Goal: Task Accomplishment & Management: Complete application form

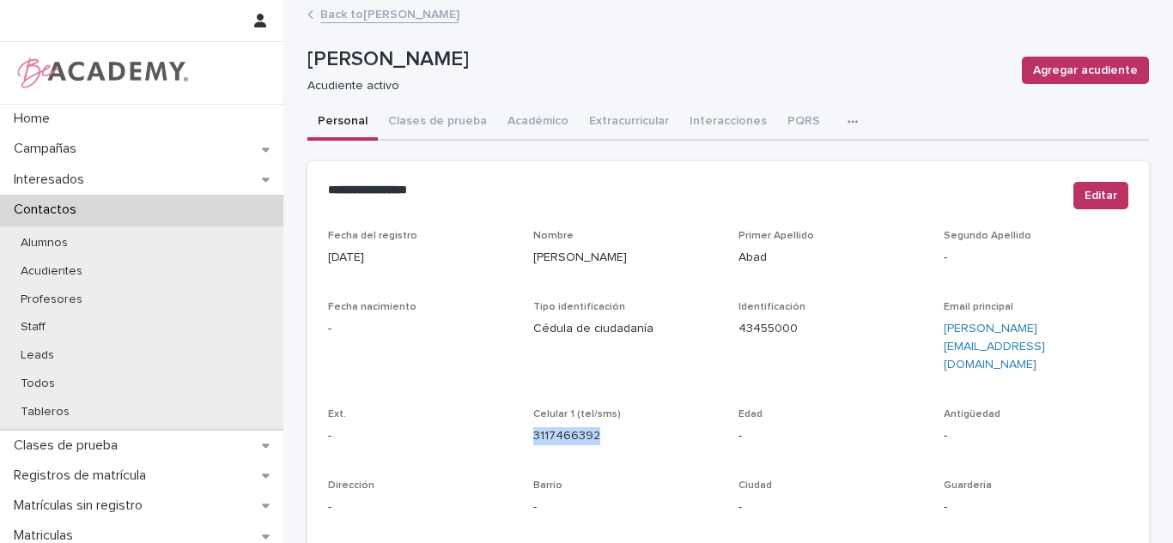
scroll to position [310, 0]
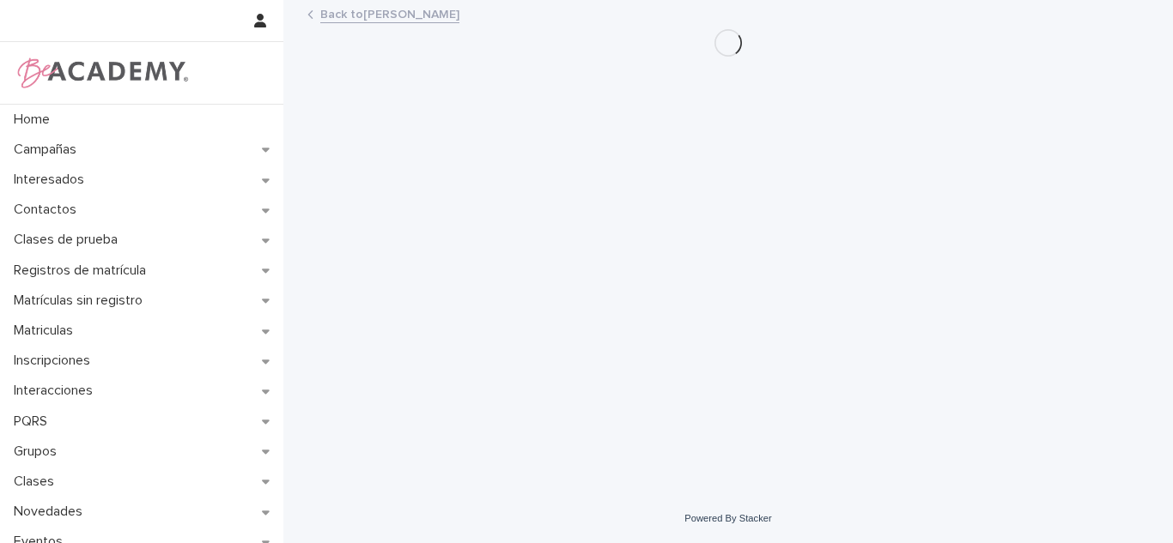
scroll to position [105, 0]
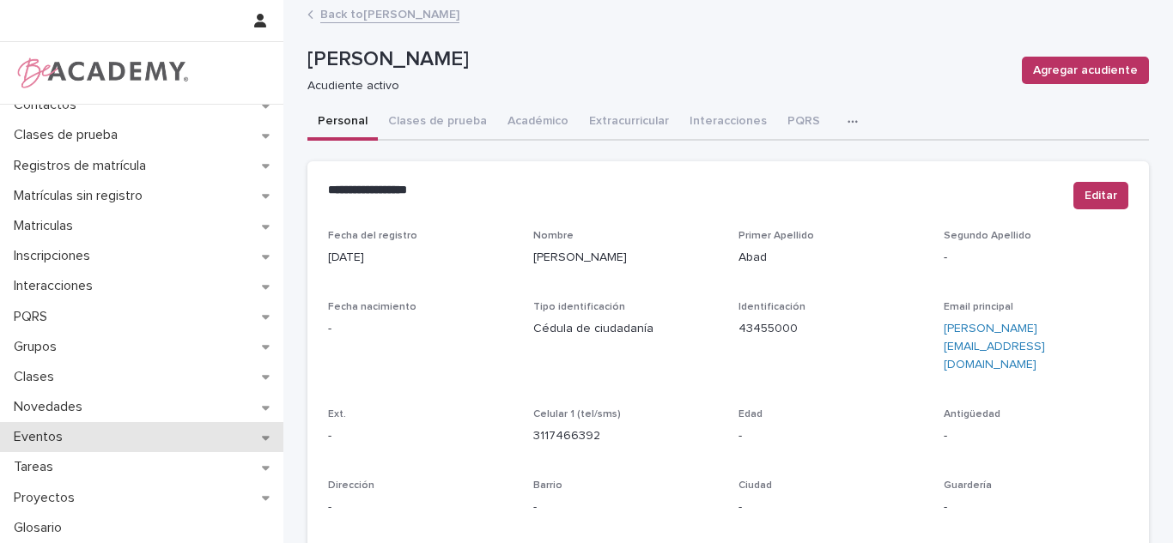
click at [69, 428] on div "Eventos" at bounding box center [141, 437] width 283 height 30
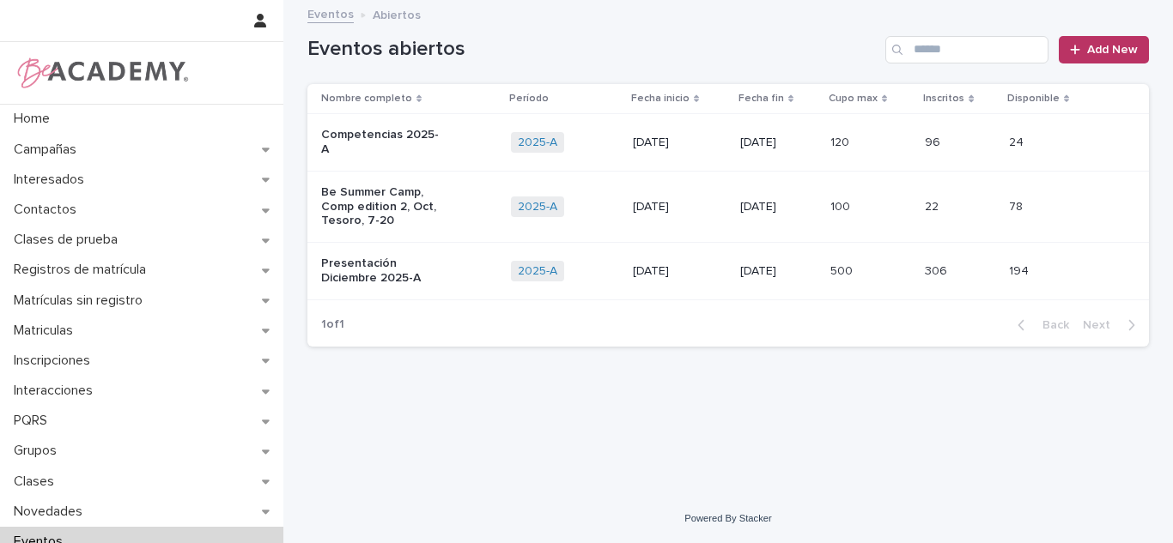
click at [404, 276] on p "Presentación Diciembre 2025-A" at bounding box center [382, 271] width 123 height 29
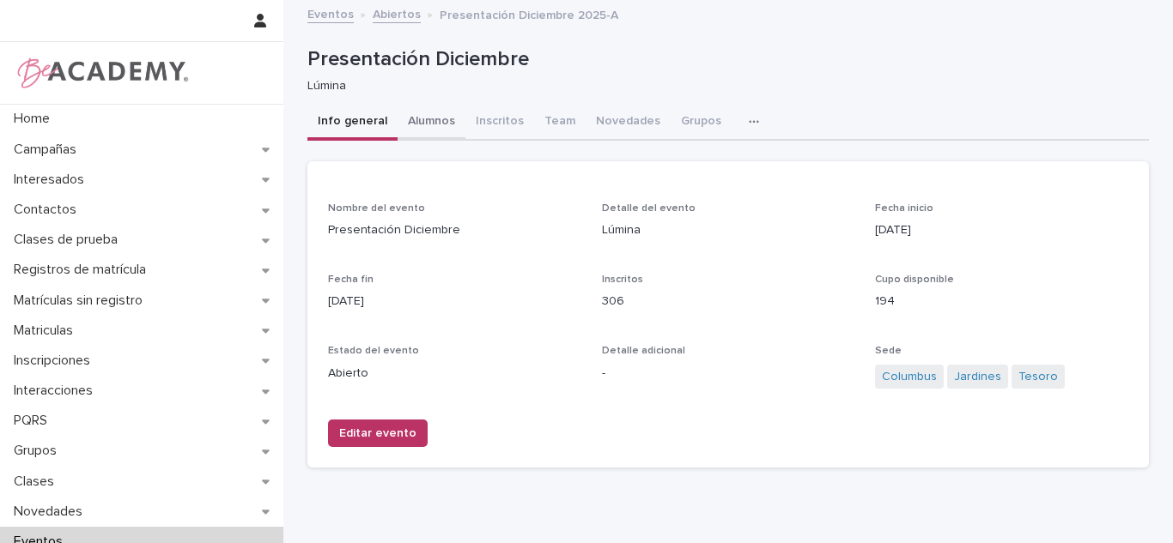
click at [431, 112] on button "Alumnos" at bounding box center [431, 123] width 68 height 36
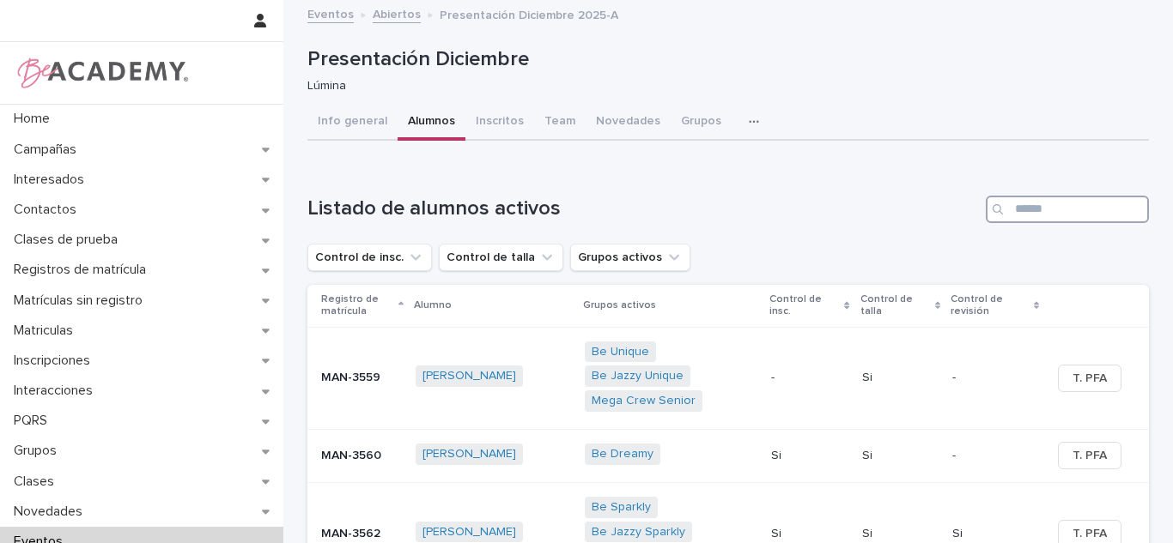
click at [1022, 209] on input "Search" at bounding box center [1067, 209] width 163 height 27
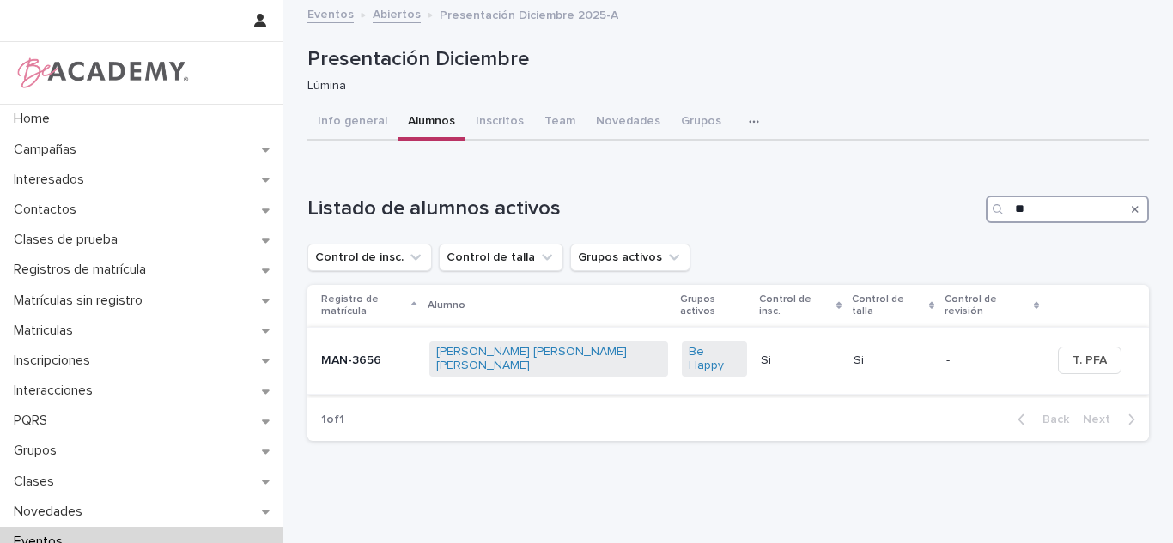
type input "*"
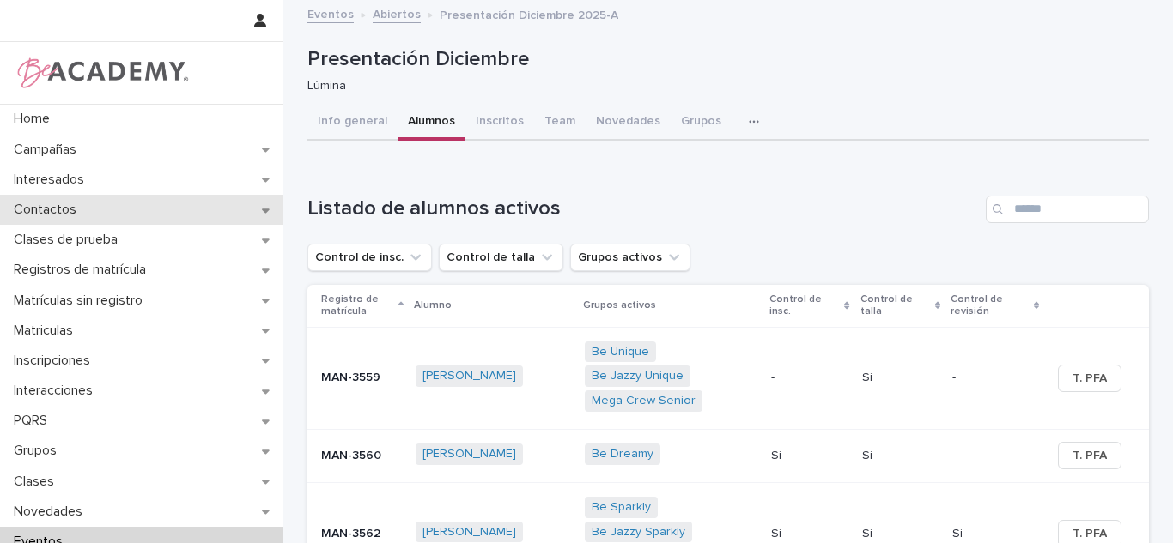
click at [127, 197] on div "Contactos" at bounding box center [141, 210] width 283 height 30
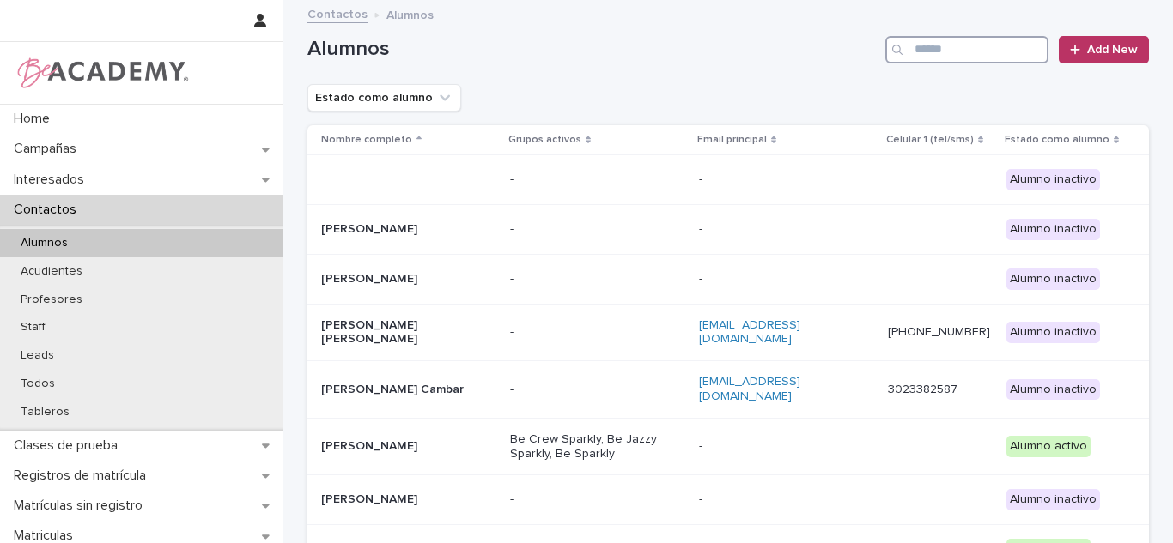
click at [938, 39] on input "Search" at bounding box center [966, 49] width 163 height 27
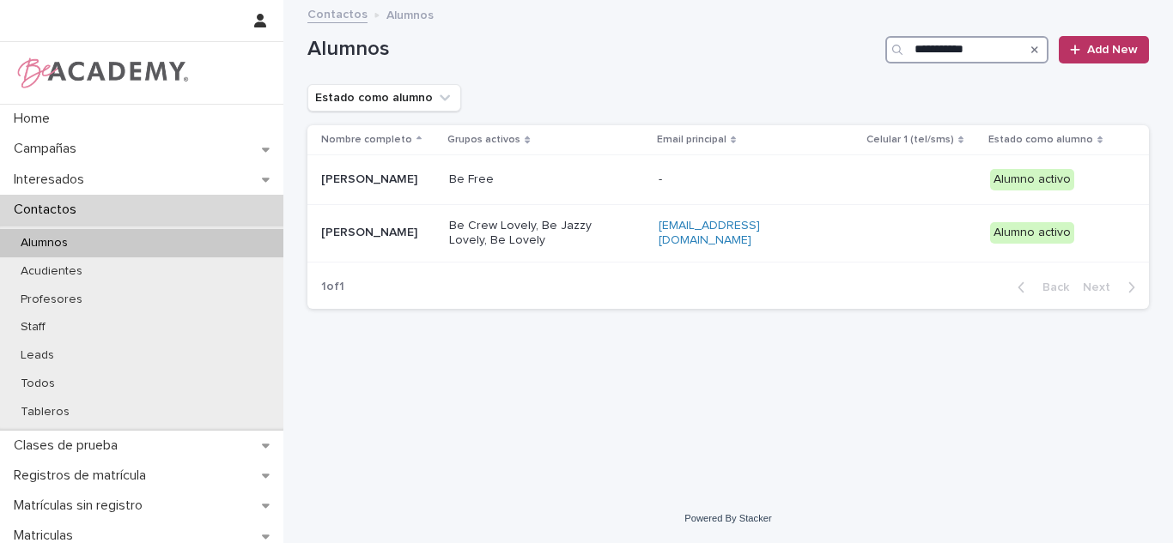
click at [980, 52] on input "**********" at bounding box center [966, 49] width 163 height 27
type input "**********"
click at [953, 52] on input "**********" at bounding box center [966, 49] width 163 height 27
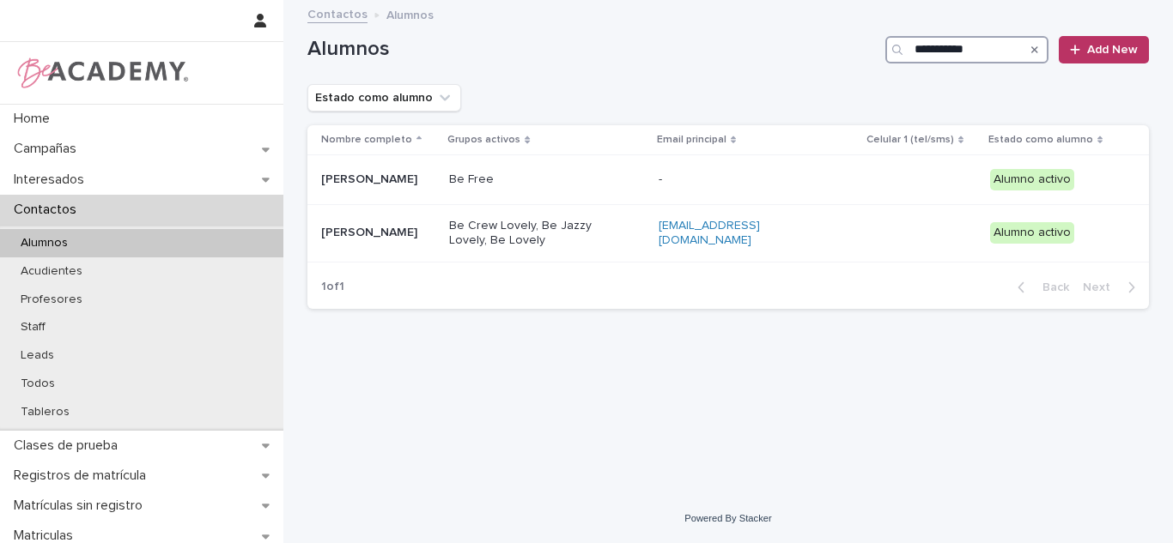
click at [953, 52] on input "**********" at bounding box center [966, 49] width 163 height 27
click at [60, 372] on div "Todos" at bounding box center [141, 384] width 283 height 28
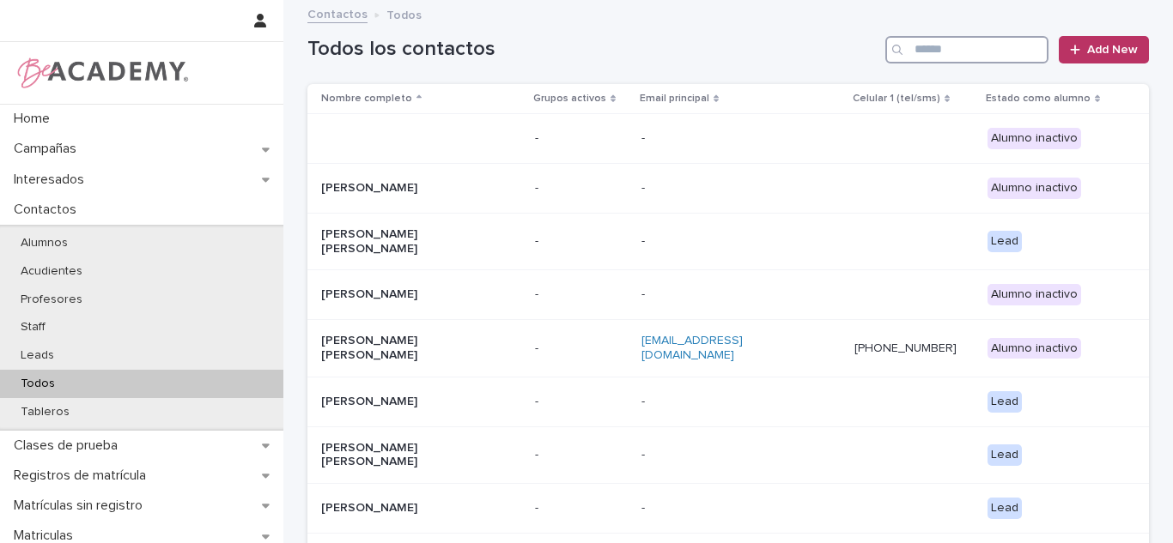
click at [942, 42] on input "Search" at bounding box center [966, 49] width 163 height 27
type input "*"
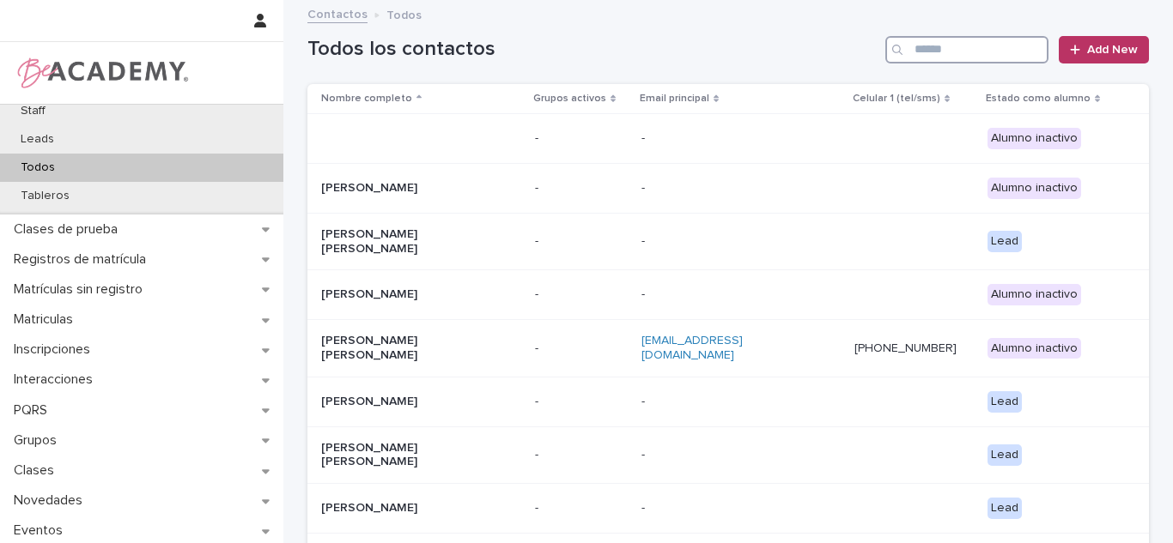
scroll to position [310, 0]
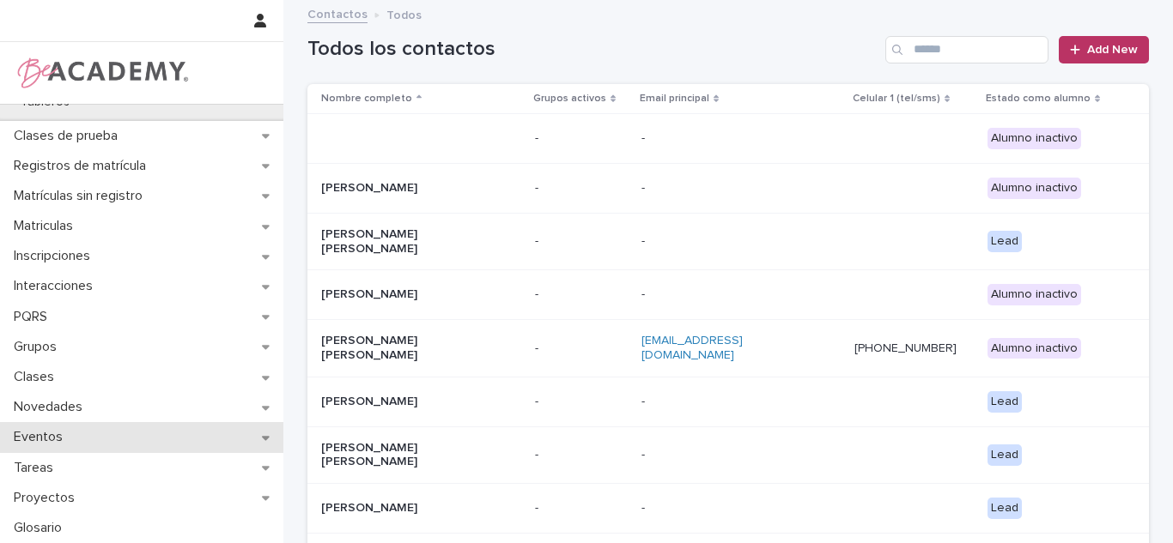
click at [64, 446] on p "Eventos" at bounding box center [42, 437] width 70 height 16
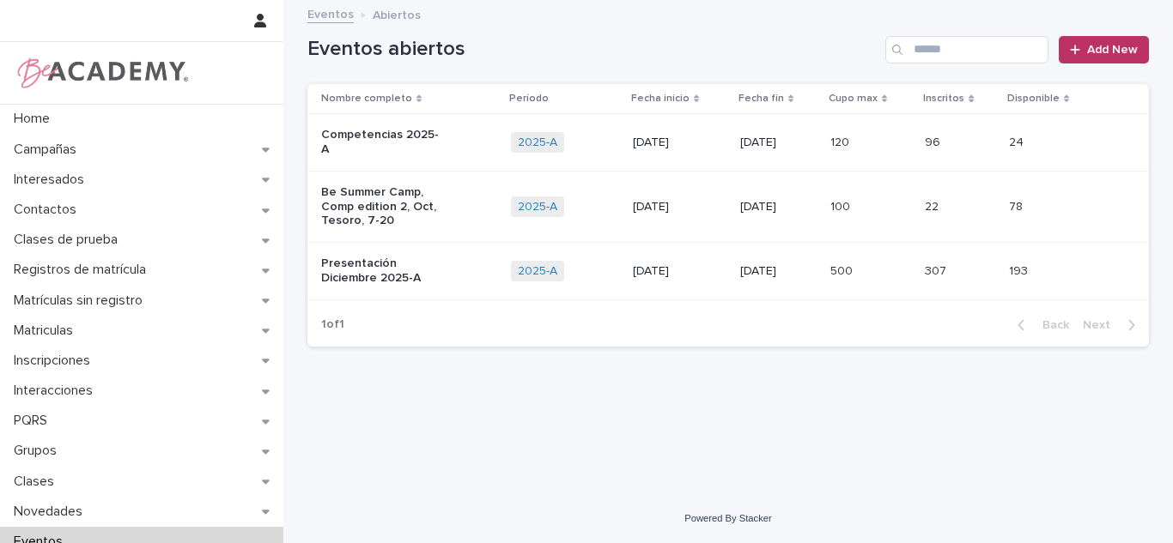
click at [422, 270] on p "Presentación Diciembre 2025-A" at bounding box center [382, 271] width 123 height 29
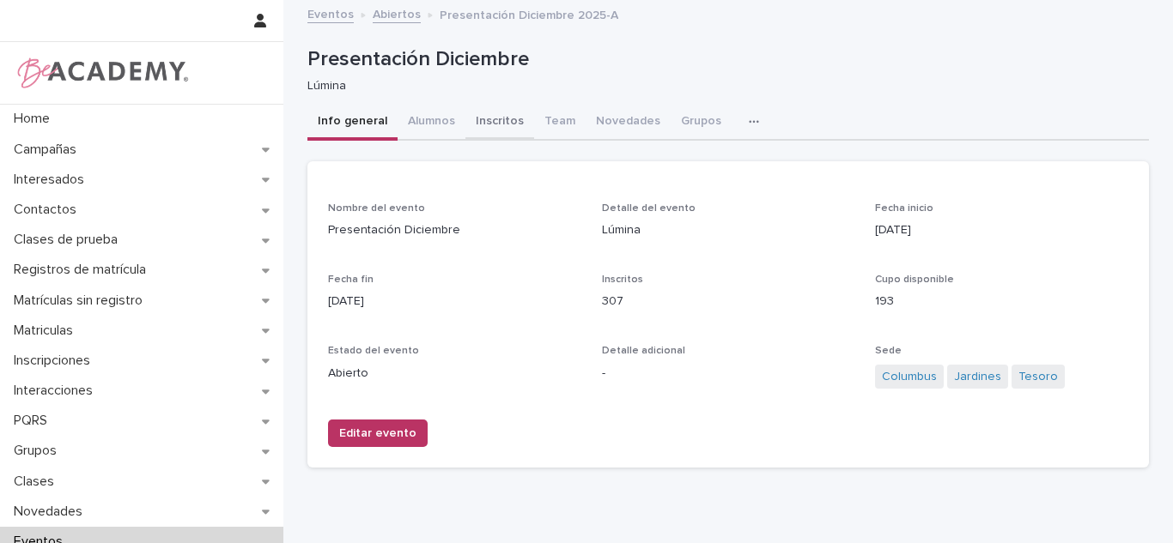
click at [475, 113] on button "Inscritos" at bounding box center [499, 123] width 69 height 36
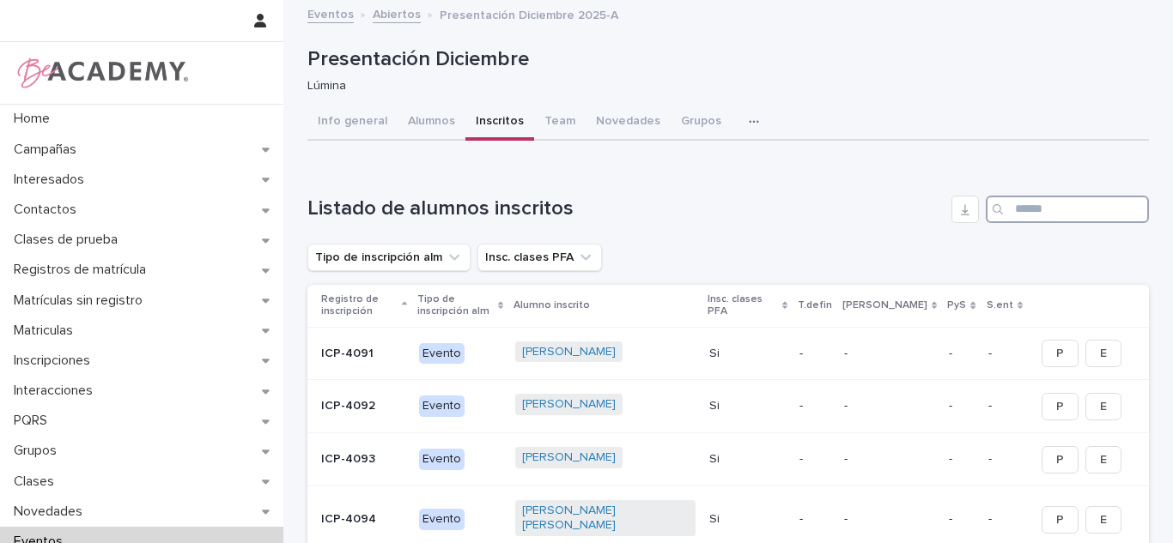
click at [1029, 212] on input "Search" at bounding box center [1067, 209] width 163 height 27
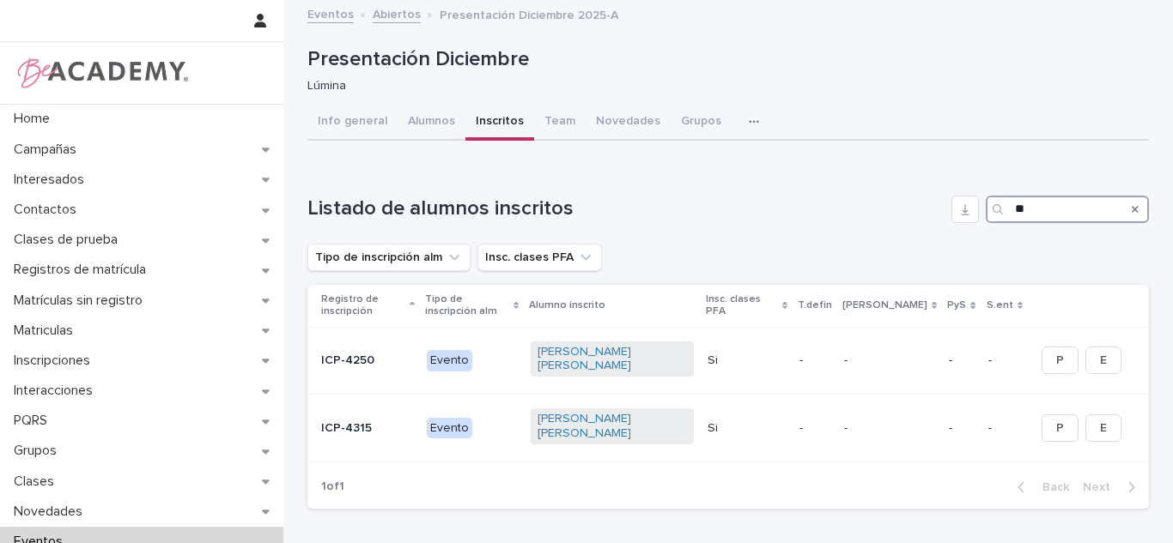
type input "*"
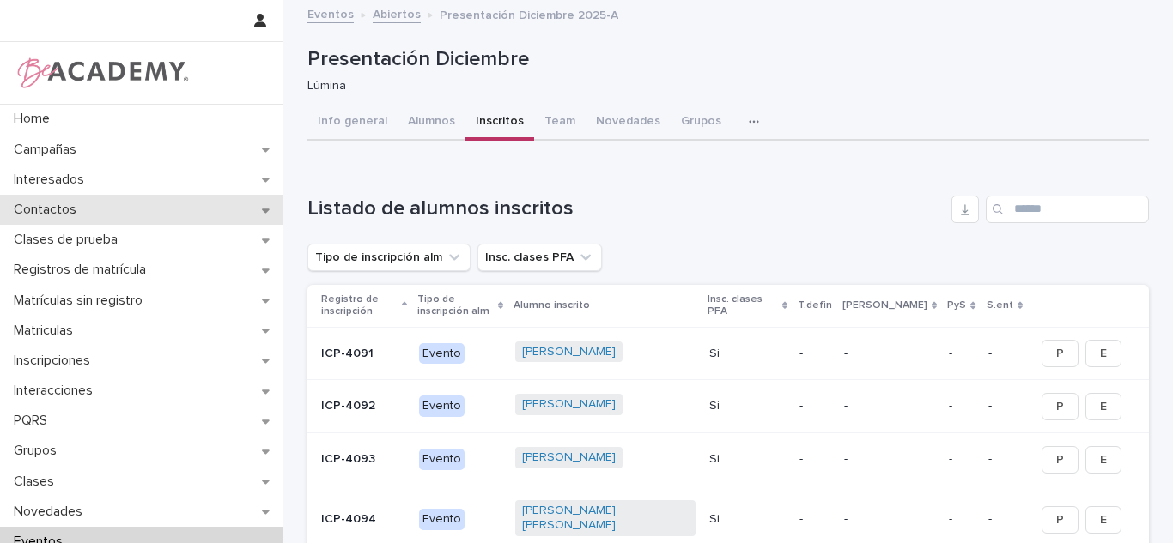
click at [45, 210] on p "Contactos" at bounding box center [48, 210] width 83 height 16
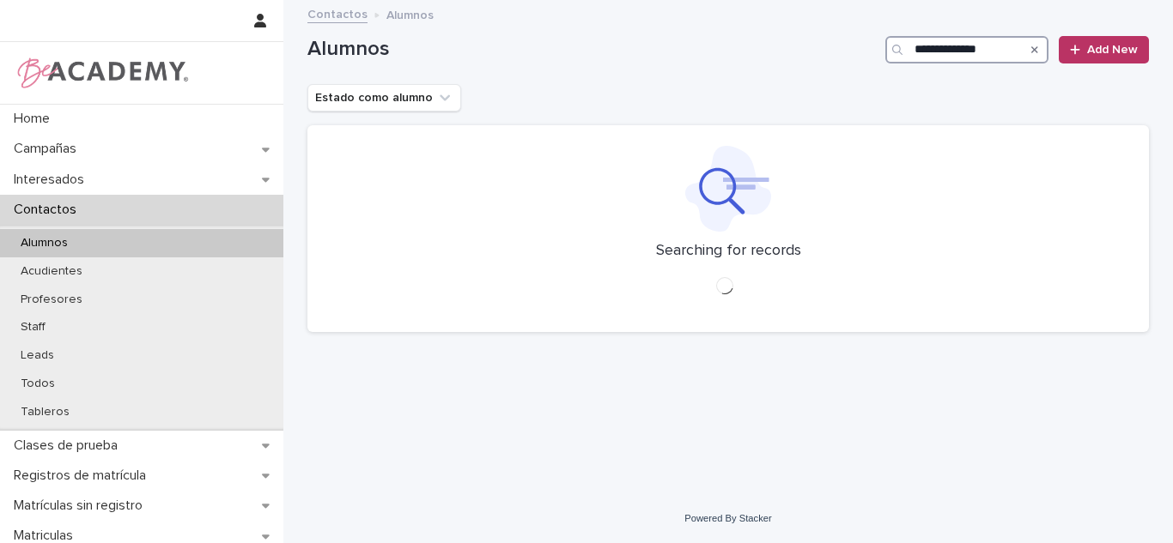
drag, startPoint x: 966, startPoint y: 54, endPoint x: 931, endPoint y: 118, distance: 73.0
click at [965, 54] on input "**********" at bounding box center [966, 49] width 163 height 27
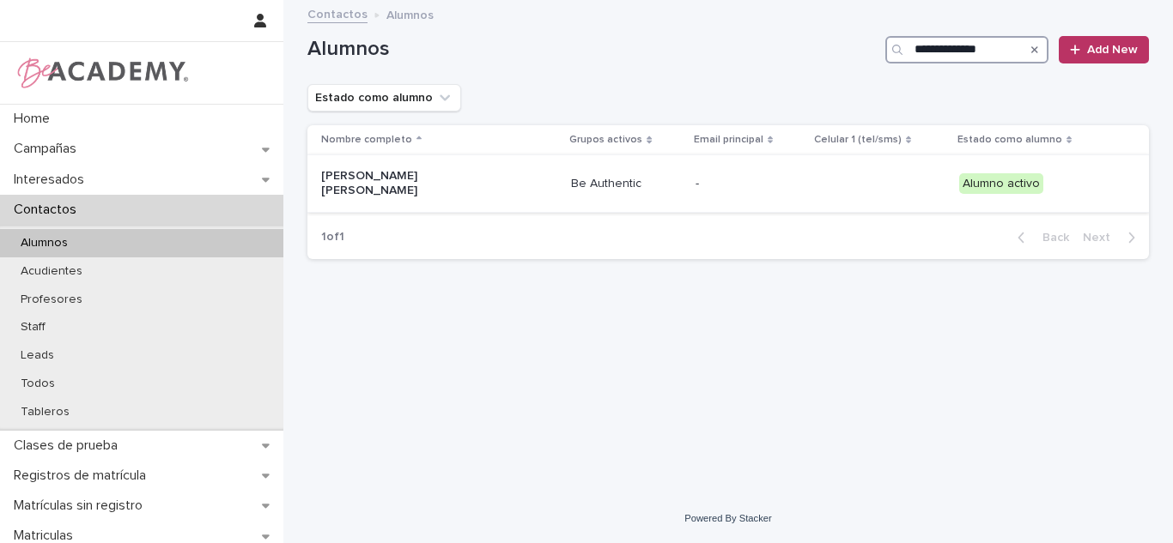
type input "**********"
click at [564, 185] on td "Be Authentic" at bounding box center [626, 184] width 124 height 58
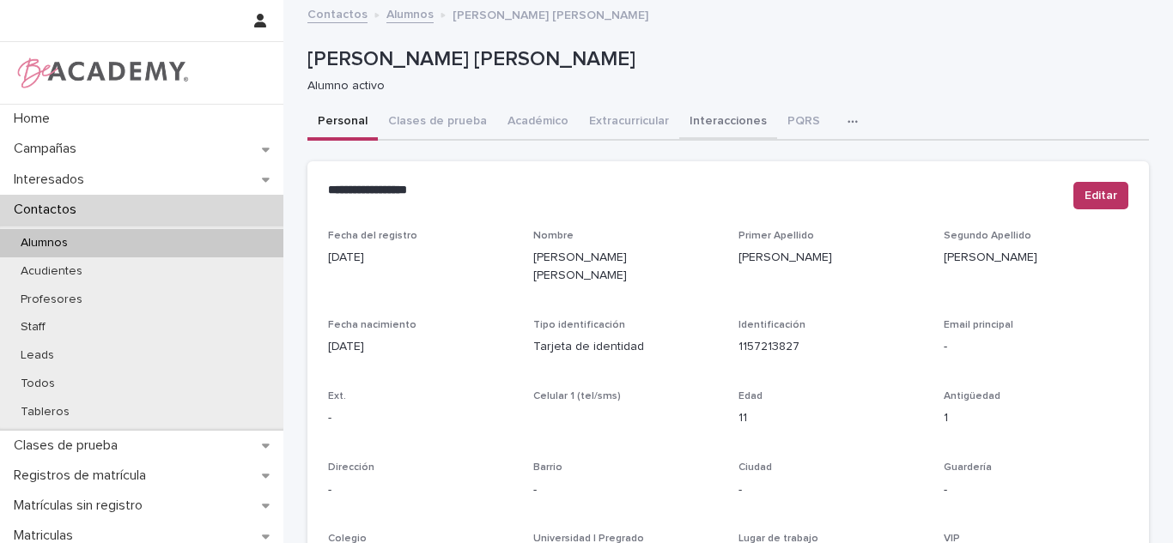
click at [679, 131] on button "Interacciones" at bounding box center [728, 123] width 98 height 36
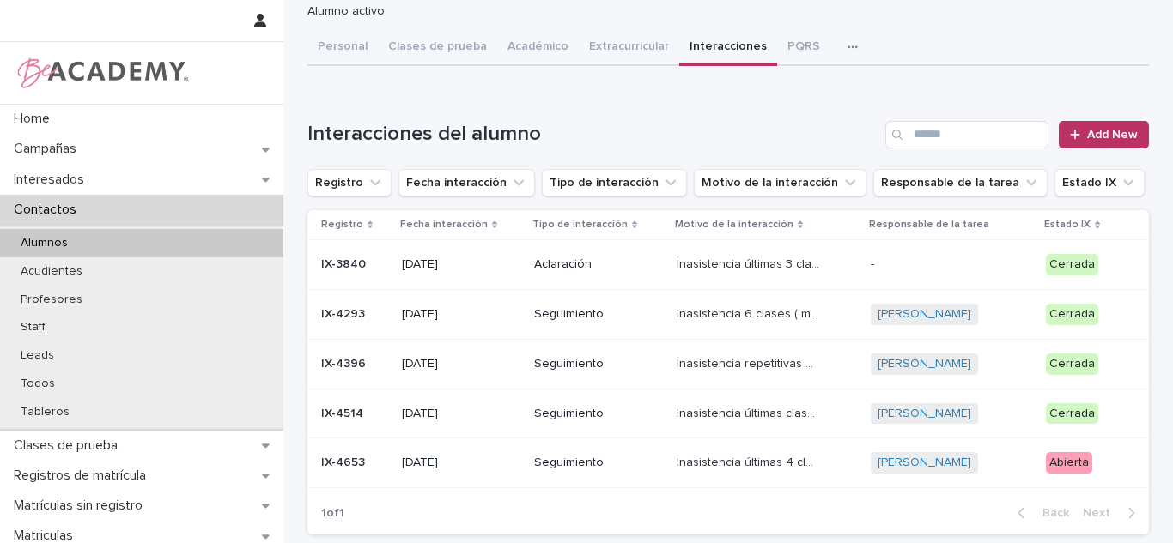
scroll to position [215, 0]
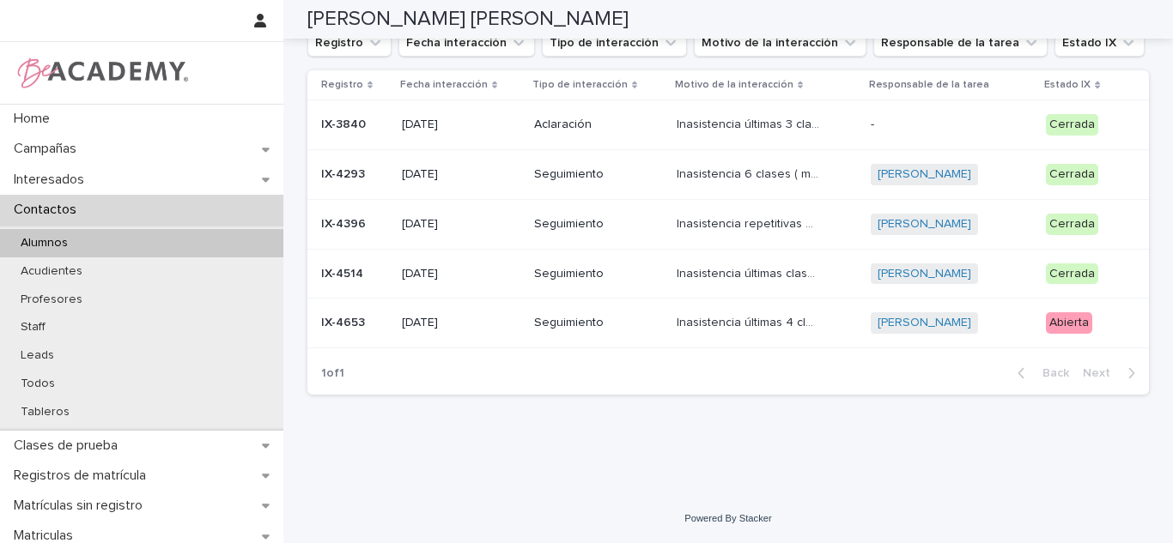
click at [1089, 337] on div "Abierta" at bounding box center [1084, 323] width 76 height 35
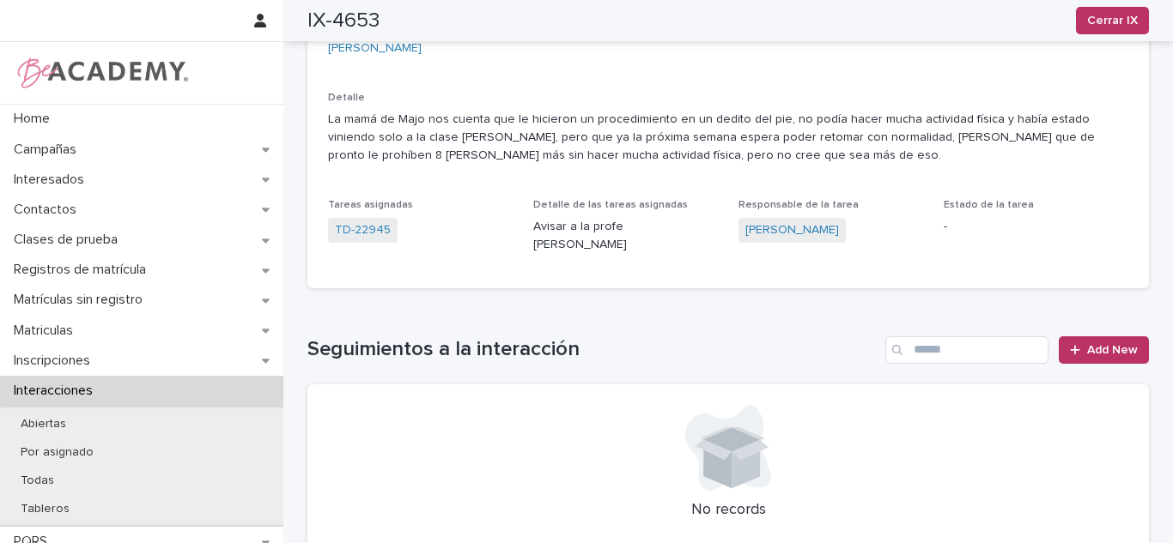
scroll to position [235, 0]
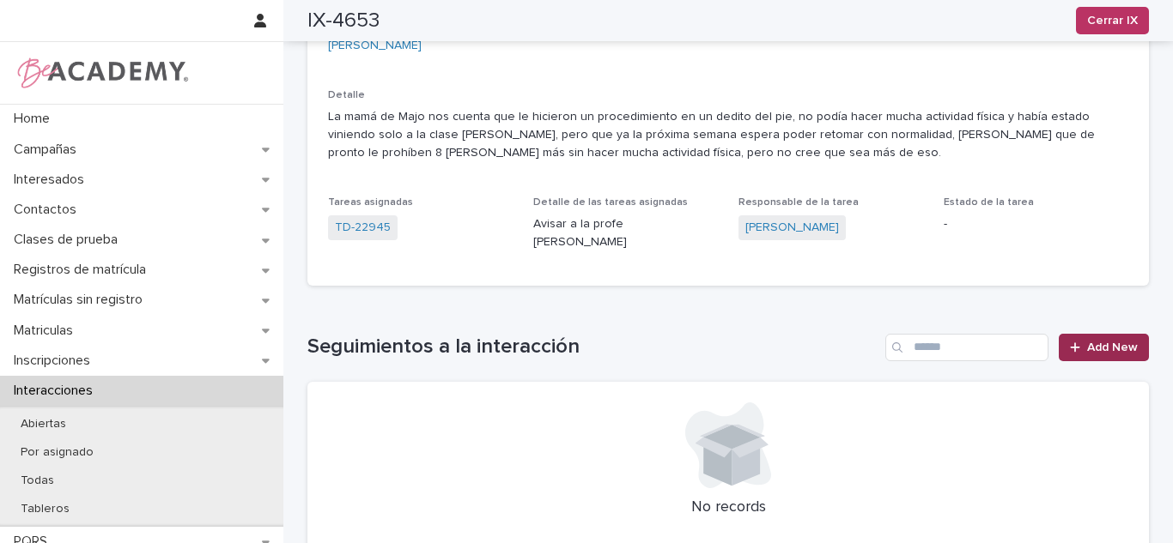
click at [1119, 342] on span "Add New" at bounding box center [1112, 348] width 51 height 12
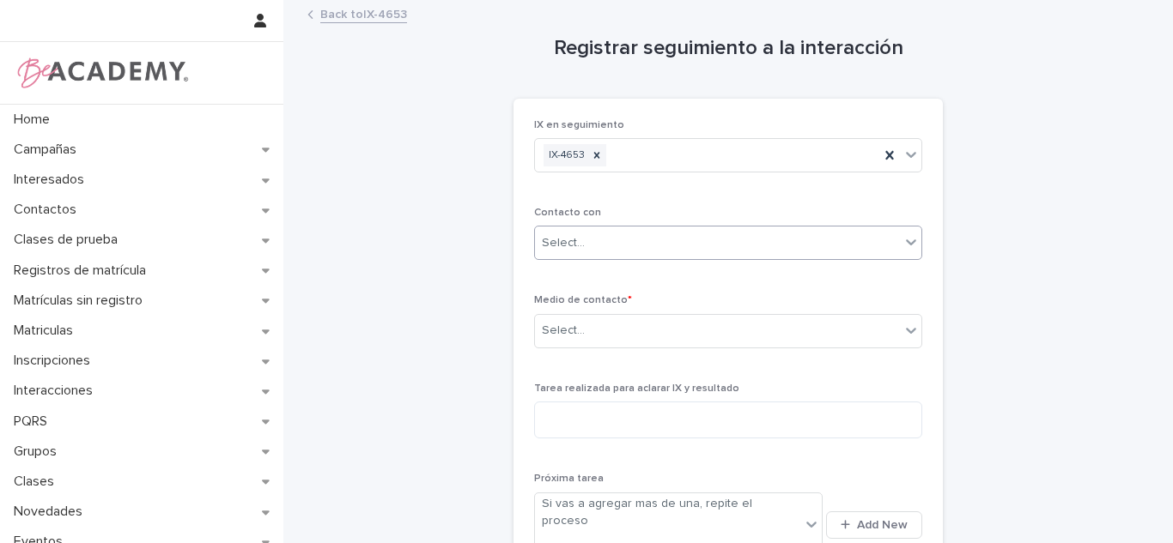
click at [657, 245] on div "Select..." at bounding box center [717, 243] width 365 height 28
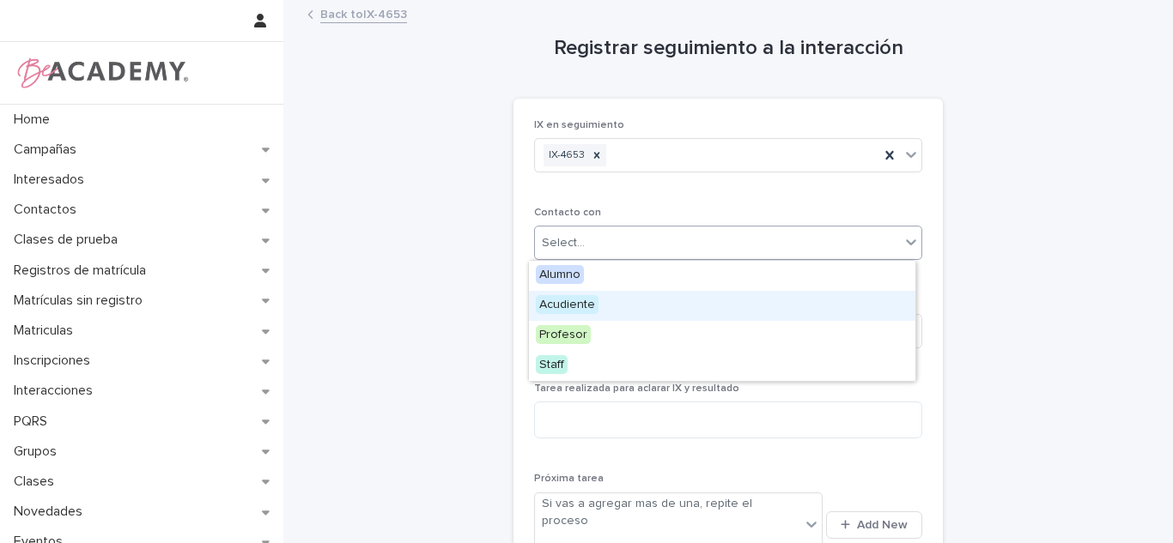
click at [608, 305] on div "Acudiente" at bounding box center [722, 306] width 386 height 30
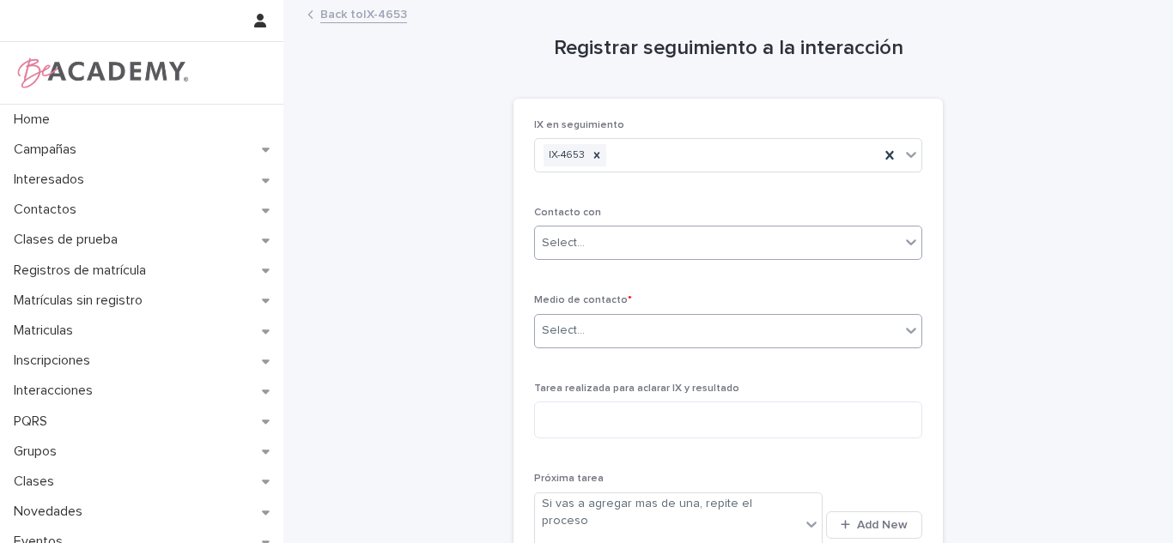
click at [599, 321] on div "Select..." at bounding box center [717, 331] width 365 height 28
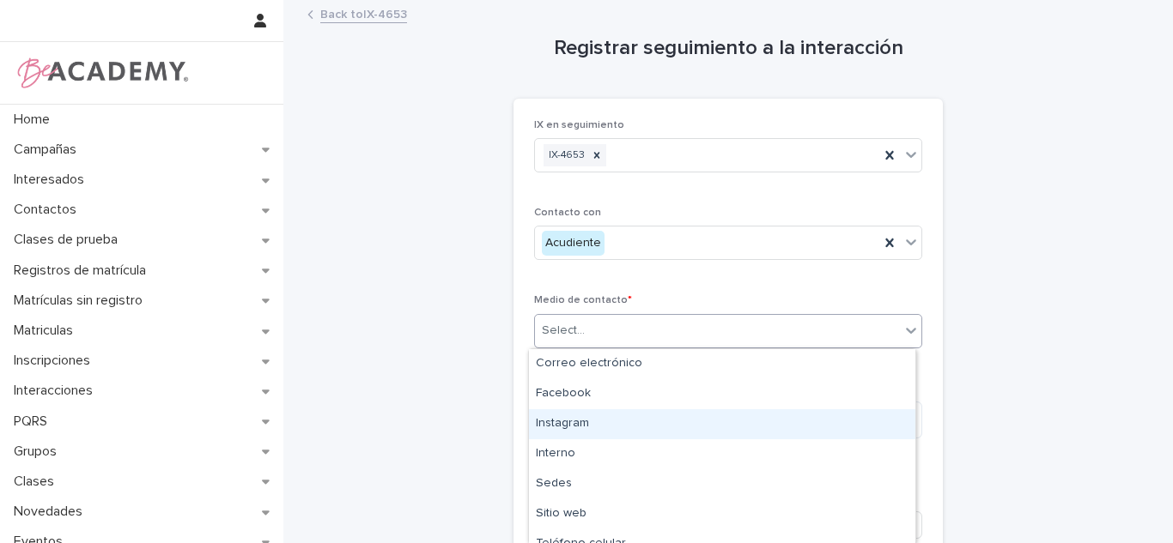
scroll to position [76, 0]
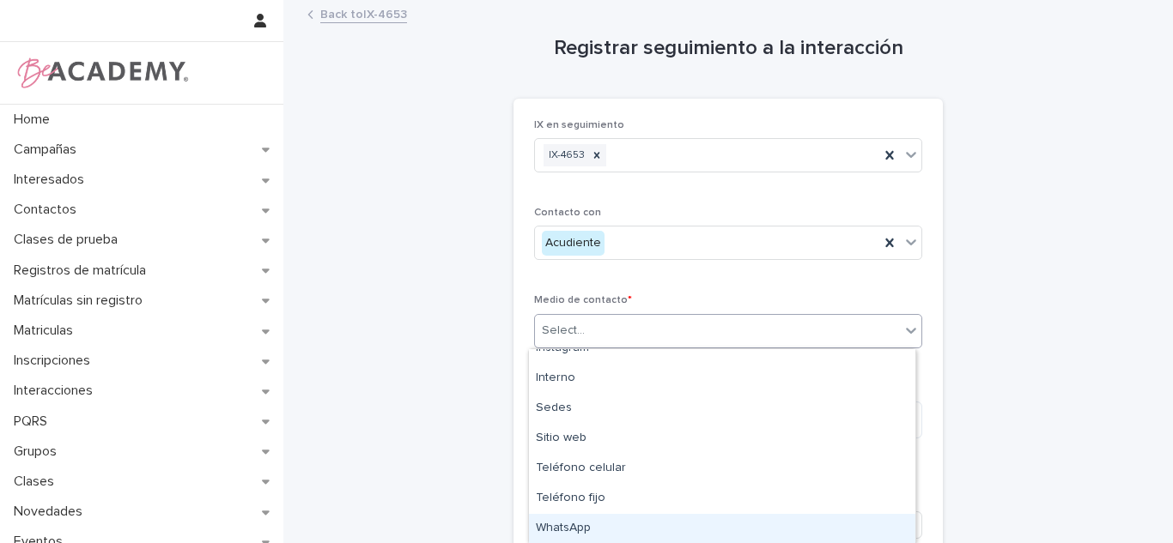
click at [617, 533] on div "WhatsApp" at bounding box center [722, 529] width 386 height 30
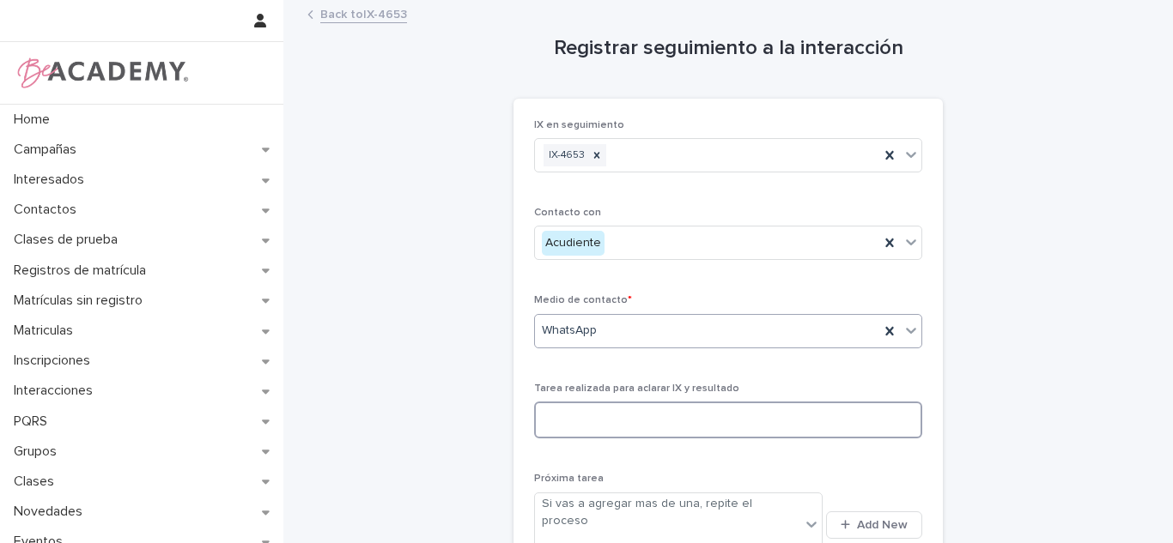
click at [578, 434] on textarea at bounding box center [728, 420] width 388 height 37
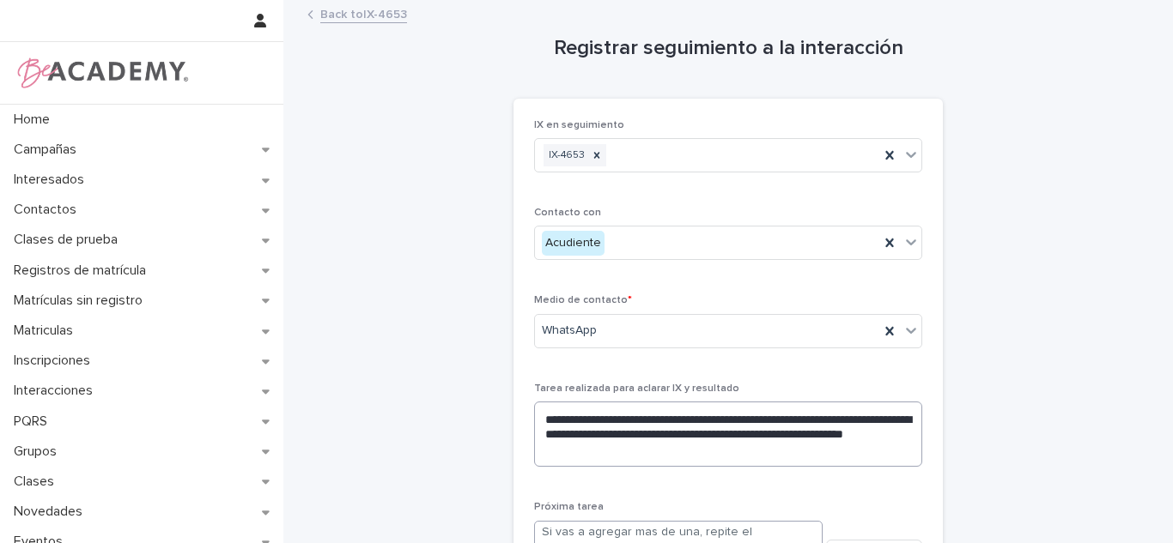
scroll to position [2, 0]
click at [754, 447] on textarea "**********" at bounding box center [728, 432] width 388 height 65
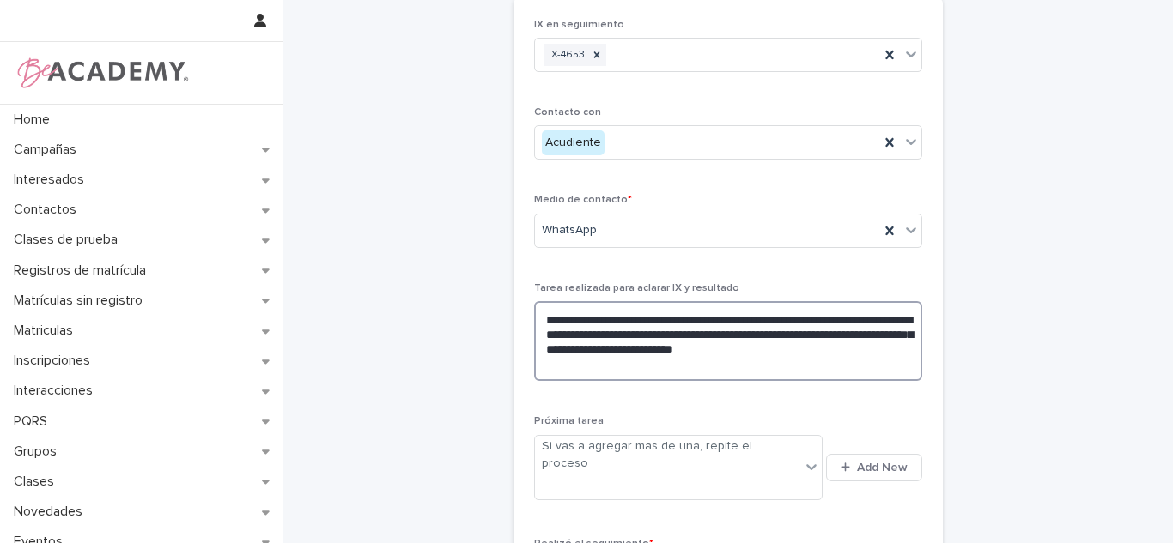
scroll to position [46, 0]
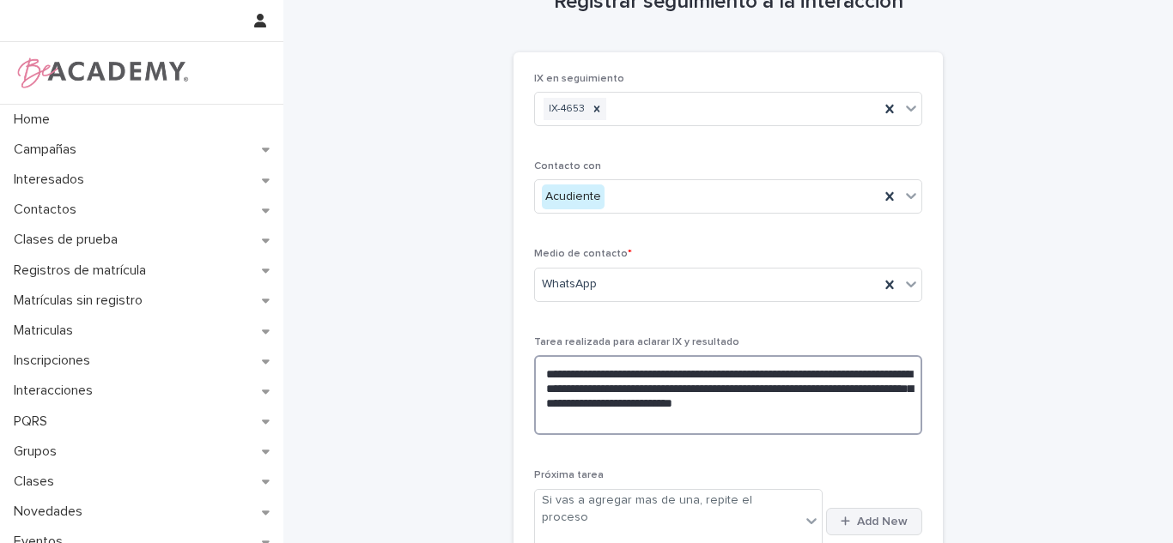
type textarea "**********"
click at [848, 508] on button "Add New" at bounding box center [874, 521] width 96 height 27
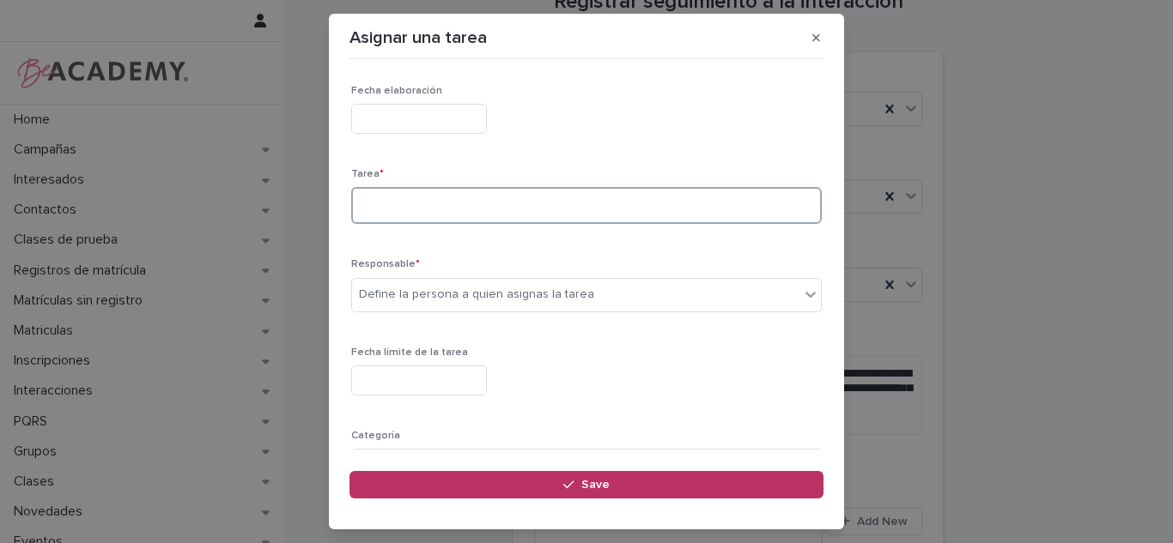
click at [460, 204] on textarea at bounding box center [586, 205] width 470 height 37
type textarea "**********"
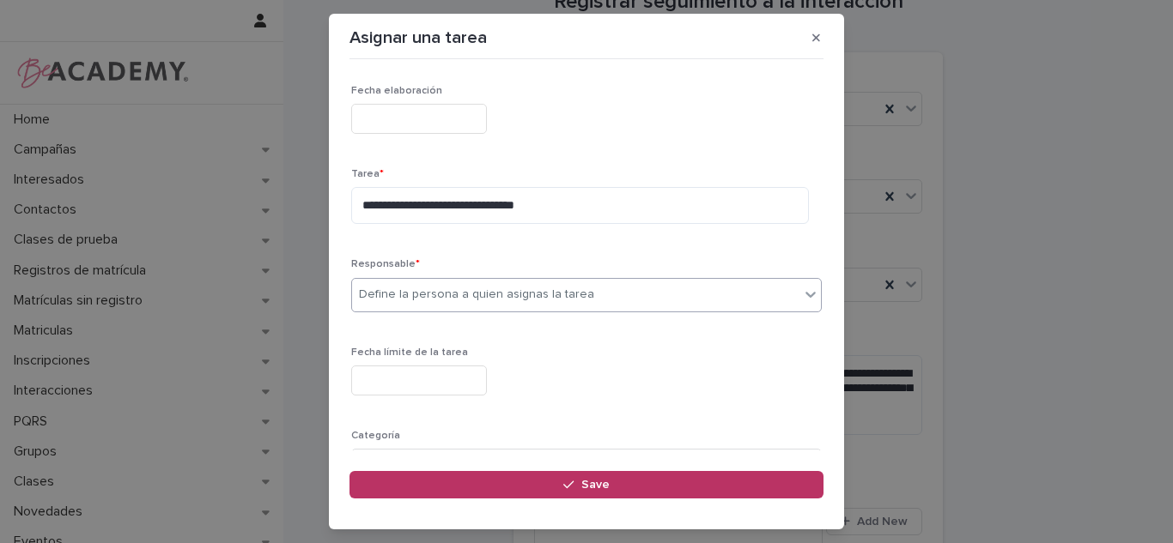
type input "*"
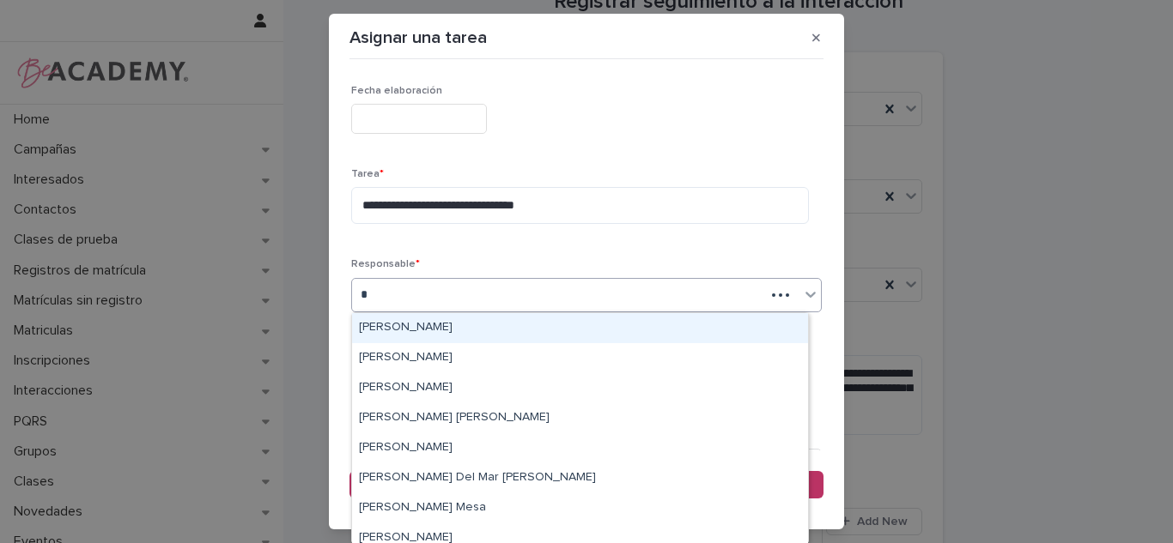
click at [430, 318] on div "[PERSON_NAME]" at bounding box center [580, 328] width 456 height 30
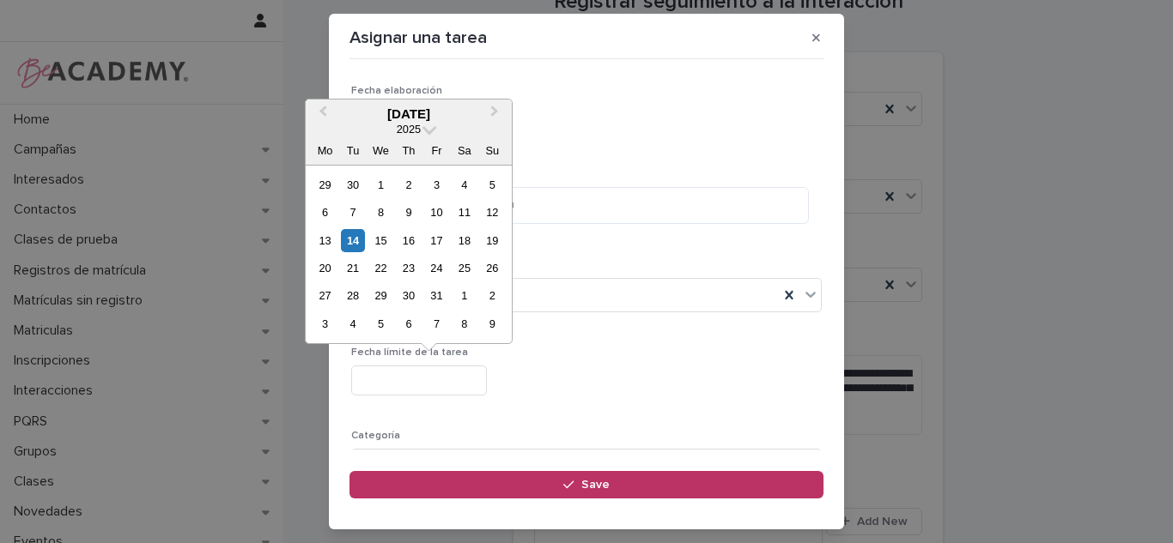
click at [429, 385] on input "text" at bounding box center [419, 381] width 136 height 30
click at [511, 348] on div "Previous Month Next Month [DATE] 2025 Mo Tu We Th Fr Sa Su 29 30 1 2 3 4 5 6 7 …" at bounding box center [409, 224] width 208 height 250
click at [356, 231] on div "14" at bounding box center [352, 240] width 23 height 23
type input "**********"
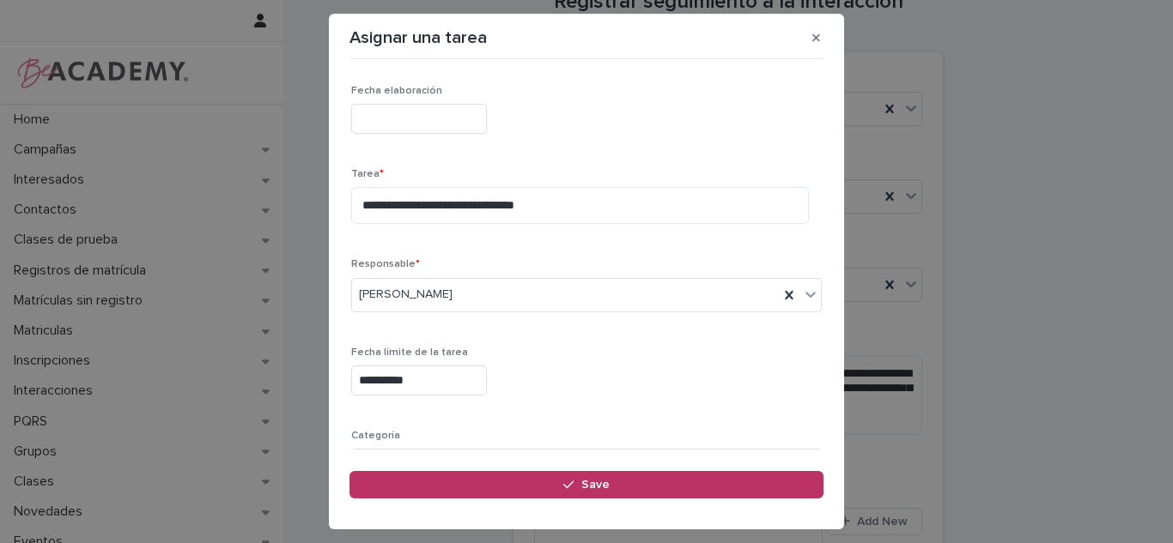
scroll to position [164, 0]
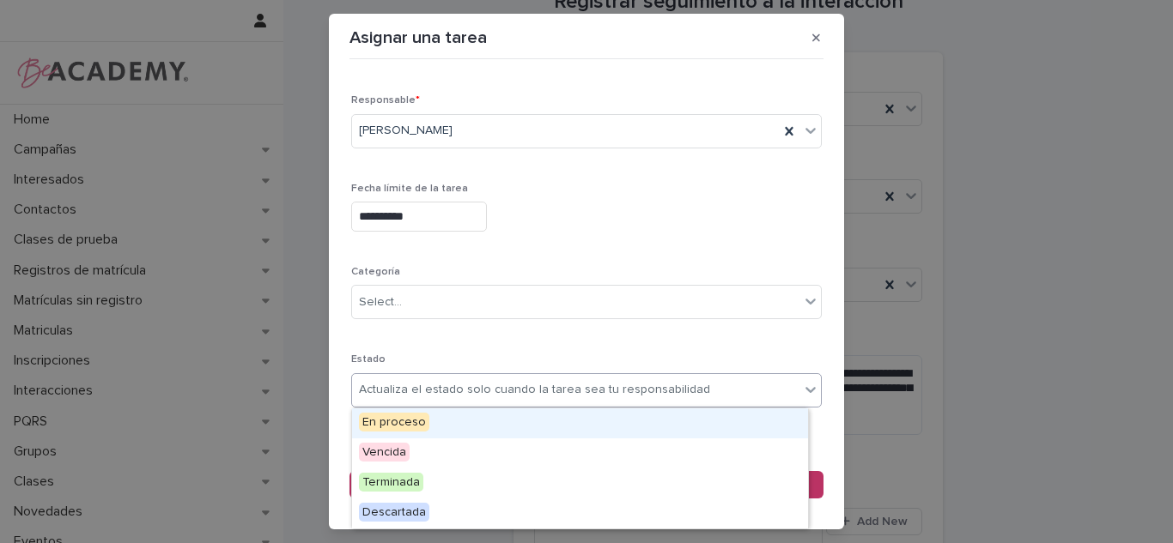
click at [423, 404] on div "Actualiza el estado solo cuando la tarea sea tu responsabilidad" at bounding box center [575, 390] width 447 height 28
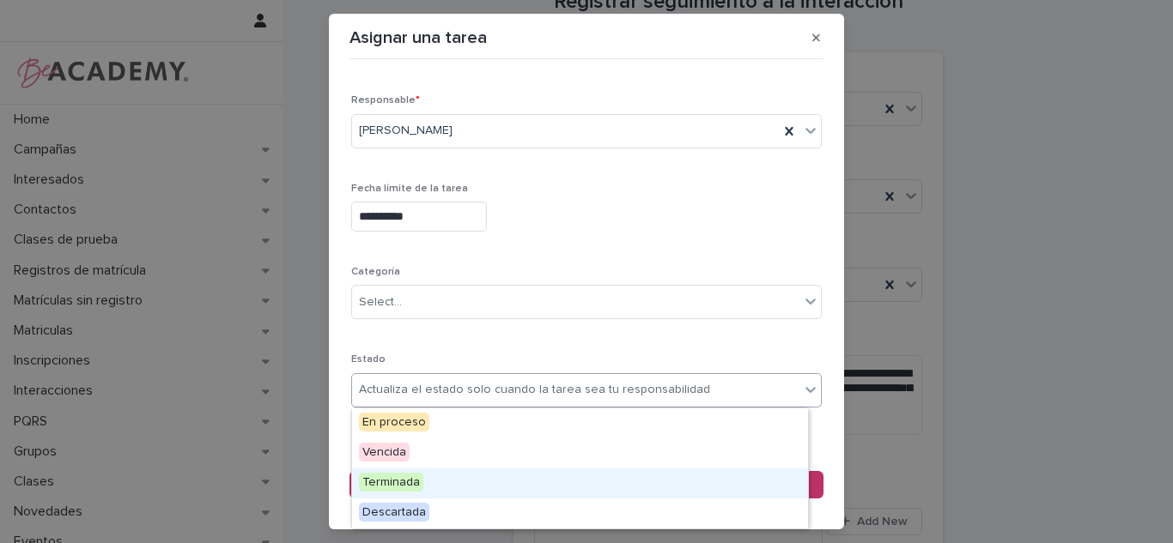
click at [398, 492] on div "Terminada" at bounding box center [580, 484] width 456 height 30
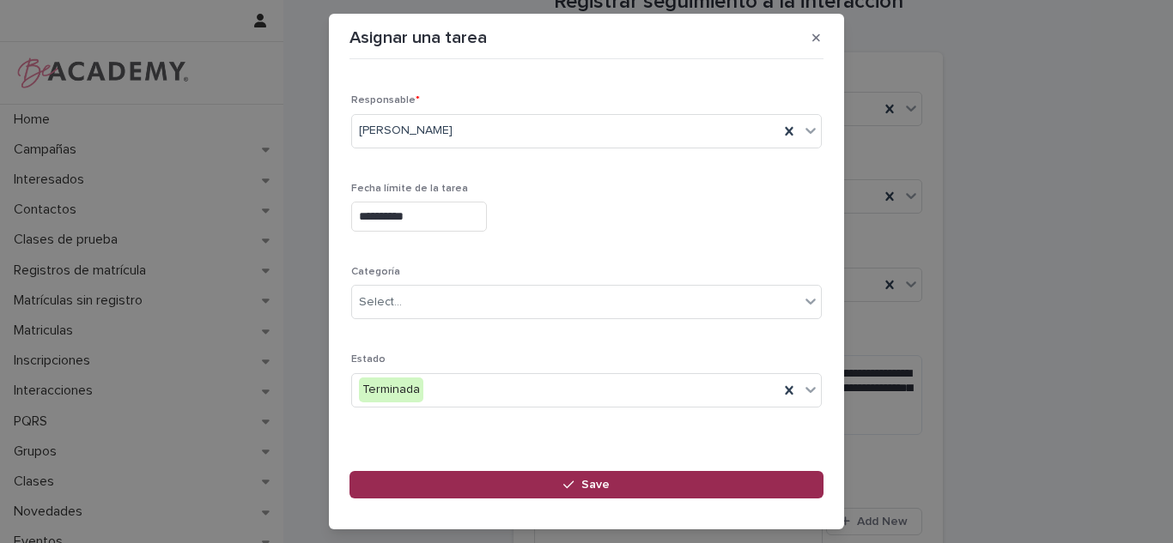
click at [494, 492] on button "Save" at bounding box center [586, 484] width 474 height 27
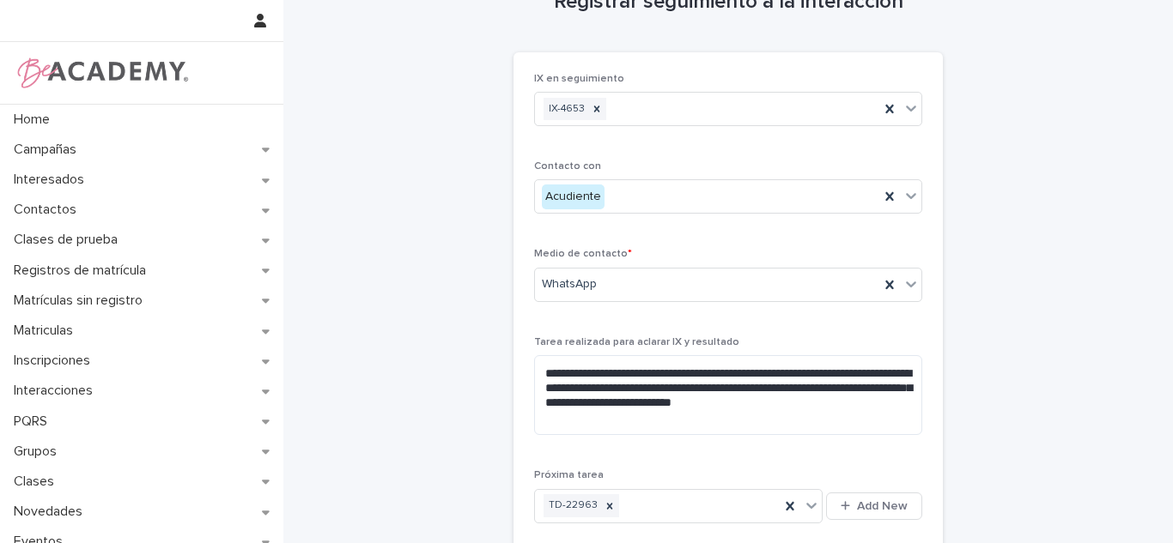
scroll to position [328, 0]
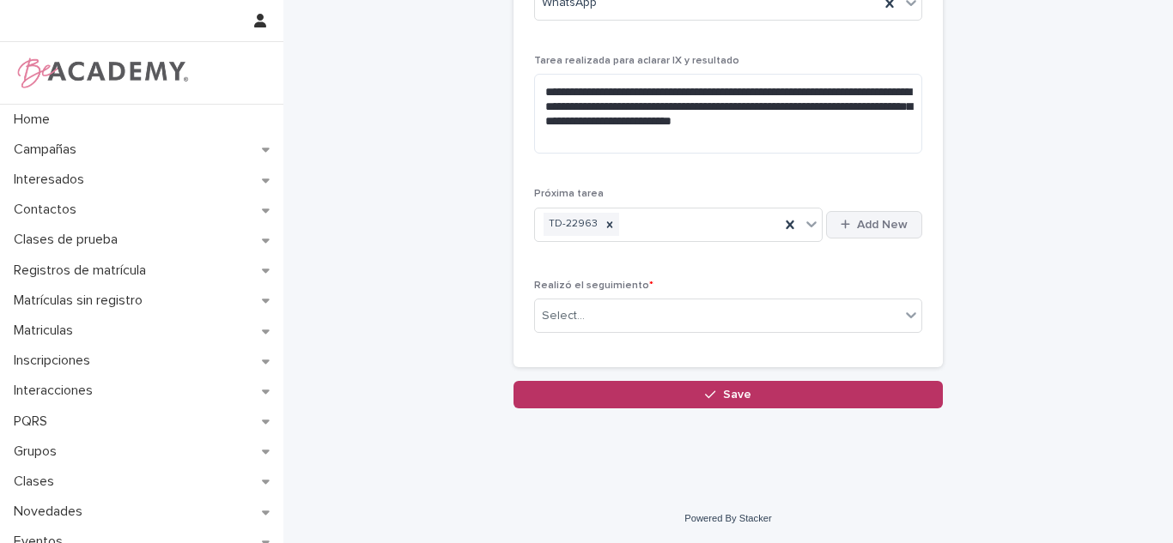
click at [858, 221] on span "Add New" at bounding box center [882, 225] width 51 height 12
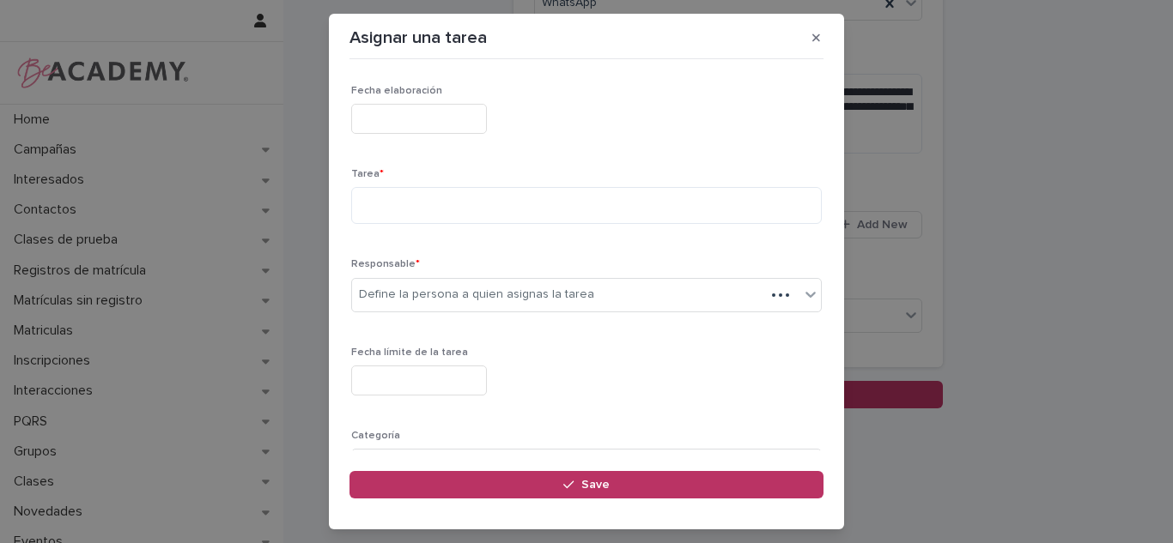
drag, startPoint x: 858, startPoint y: 221, endPoint x: 1147, endPoint y: 106, distance: 311.3
click at [1163, 113] on div "Asignar una tarea Loading... Saving… Loading... Saving… Loading... Saving… Fech…" at bounding box center [586, 271] width 1173 height 543
click at [510, 217] on textarea at bounding box center [586, 205] width 470 height 37
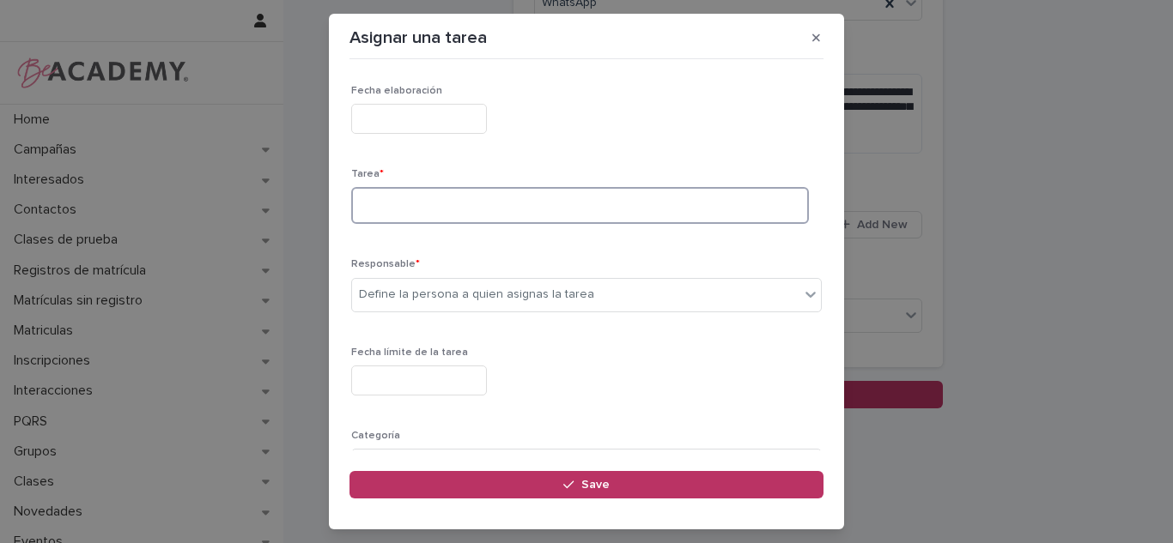
click at [513, 215] on textarea at bounding box center [580, 205] width 458 height 37
click at [502, 215] on textarea "**********" at bounding box center [580, 205] width 458 height 37
type textarea "**********"
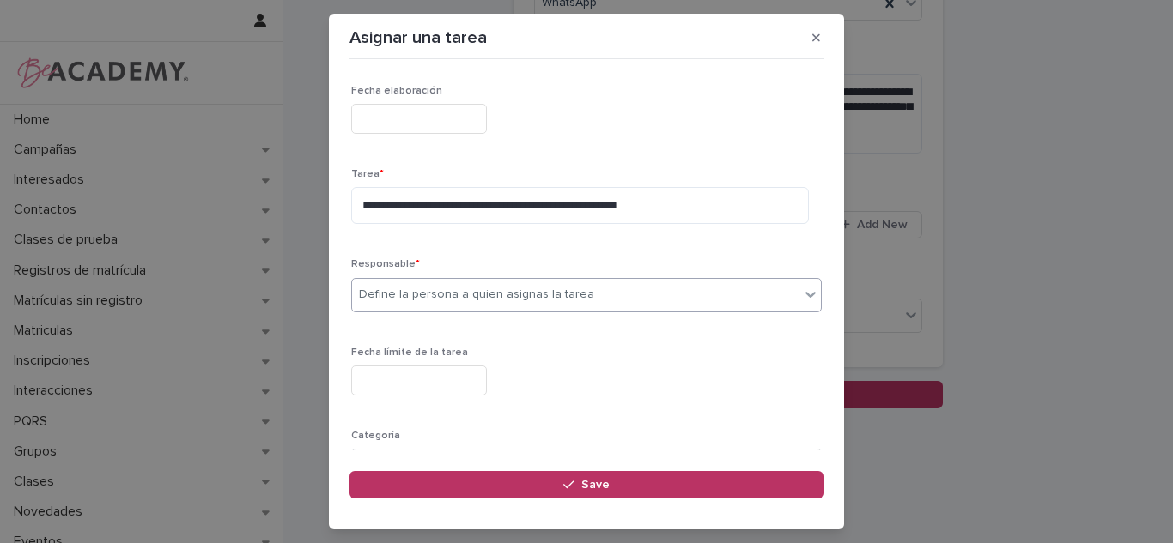
type input "*"
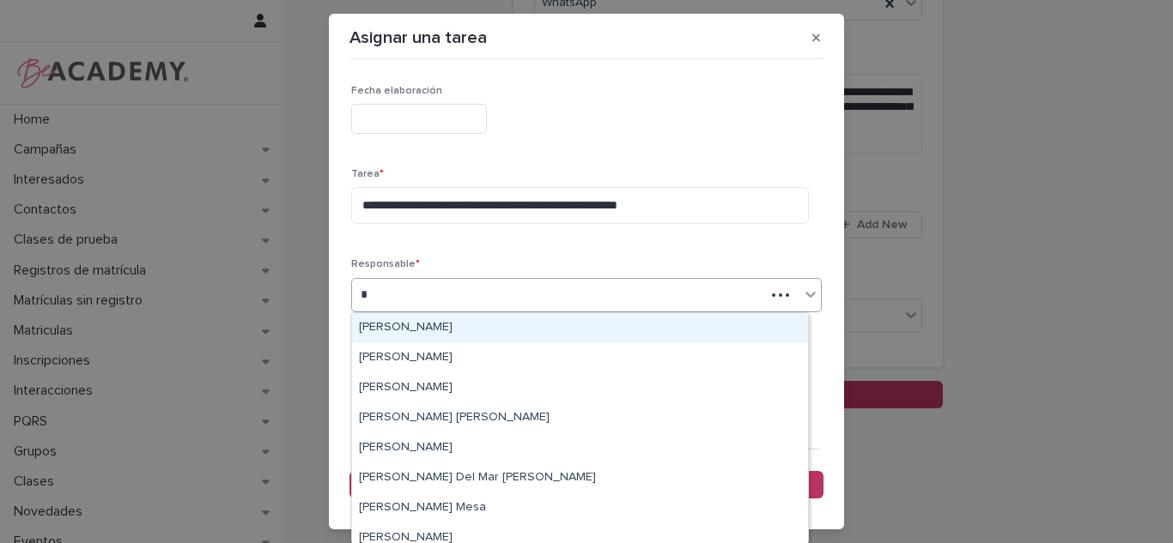
click at [512, 329] on div "[PERSON_NAME]" at bounding box center [580, 328] width 456 height 30
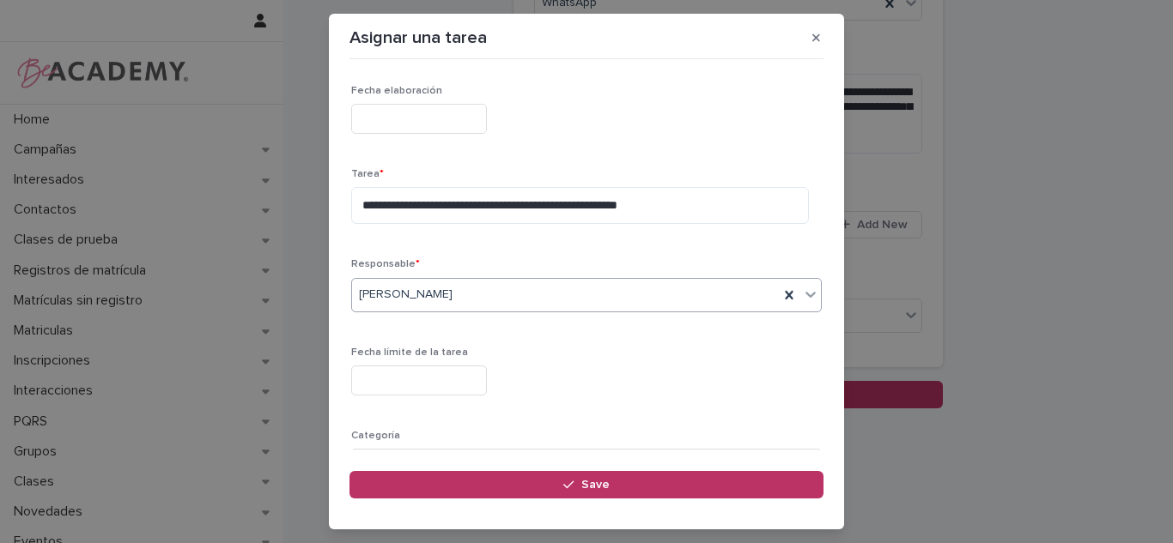
click at [469, 369] on input "text" at bounding box center [419, 381] width 136 height 30
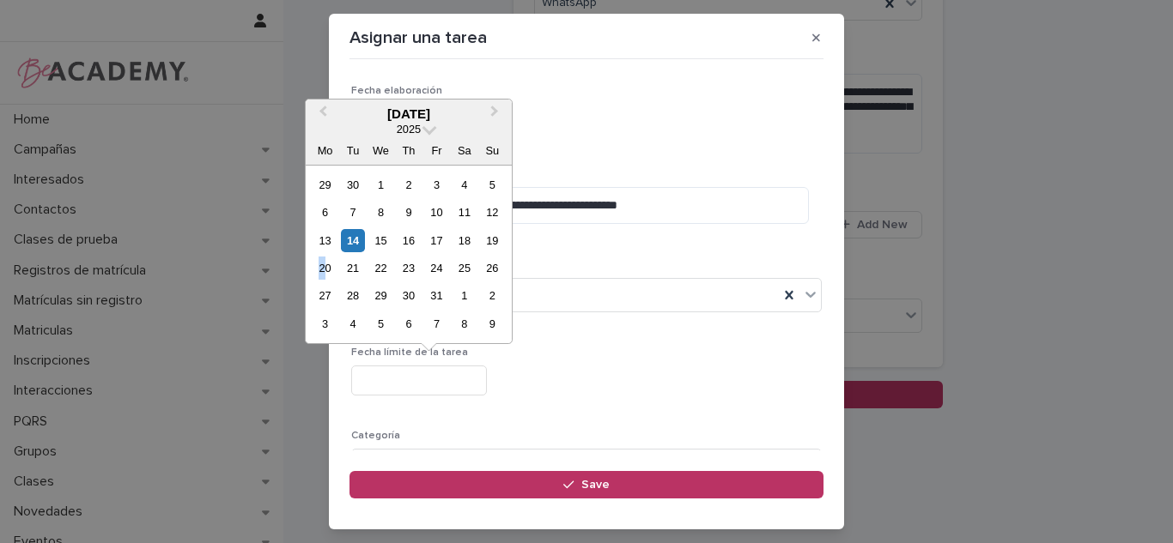
click at [321, 267] on div "20" at bounding box center [324, 268] width 23 height 23
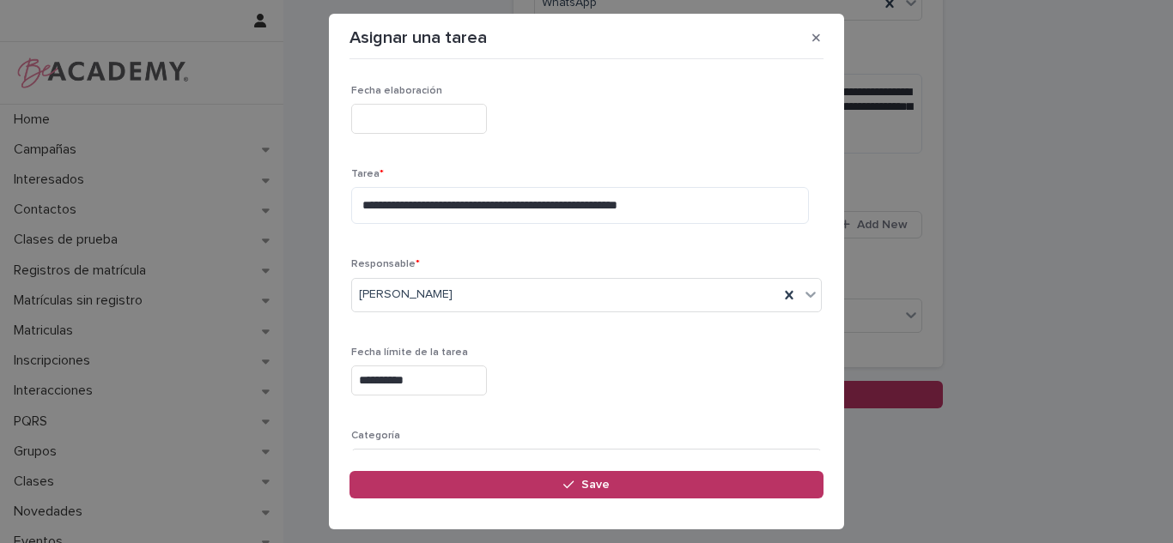
scroll to position [115, 0]
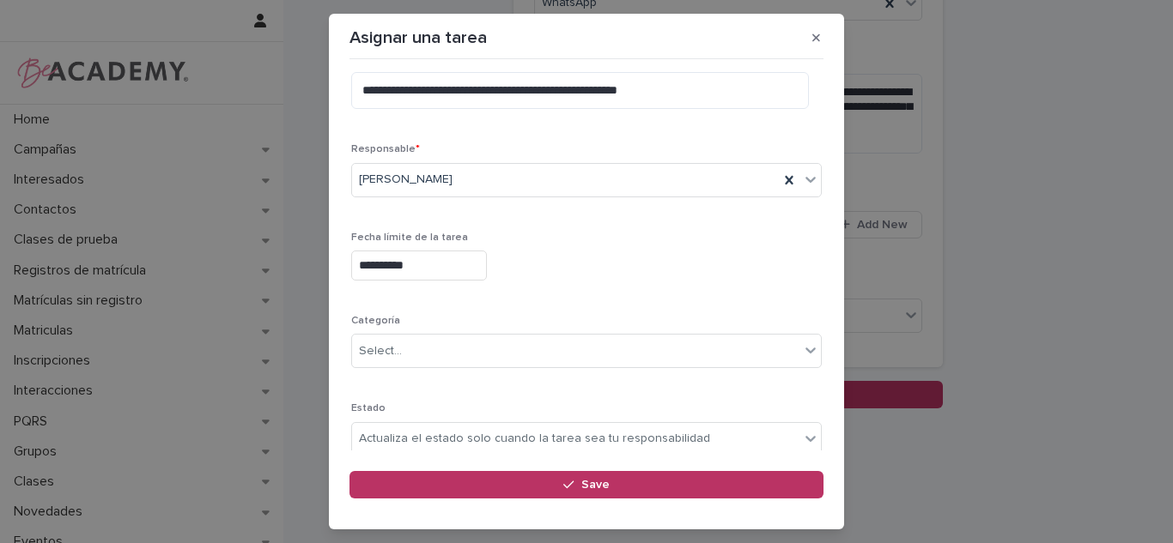
click at [430, 264] on input "**********" at bounding box center [419, 266] width 136 height 30
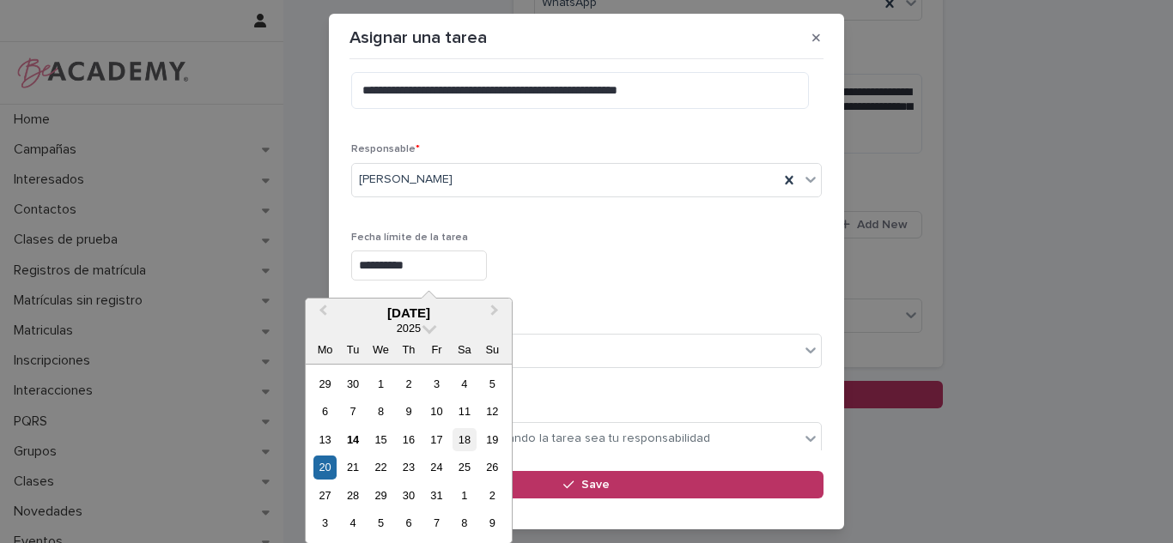
click at [463, 448] on div "18" at bounding box center [463, 439] width 23 height 23
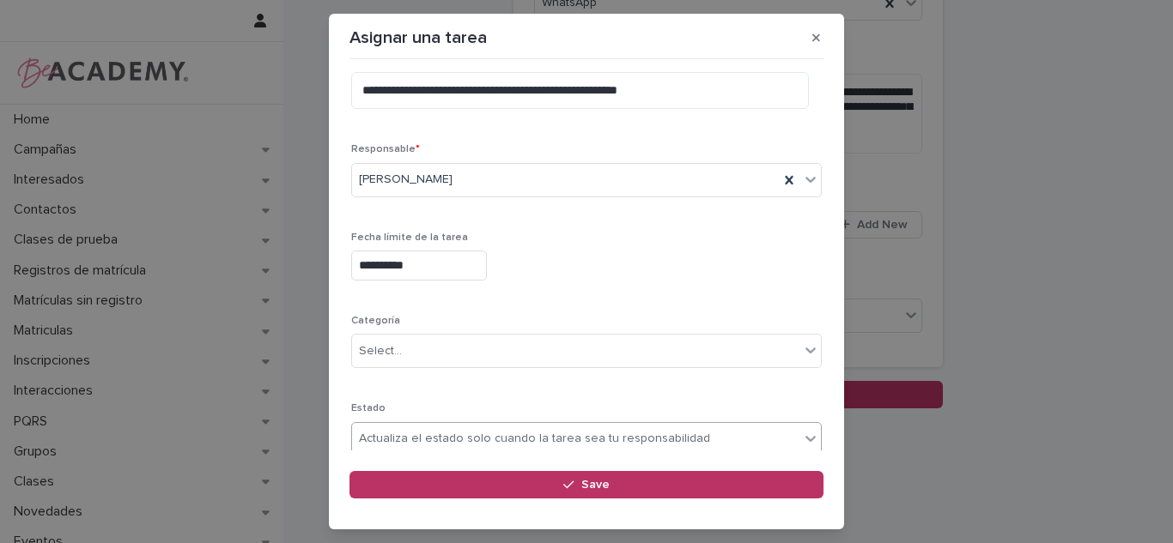
type input "**********"
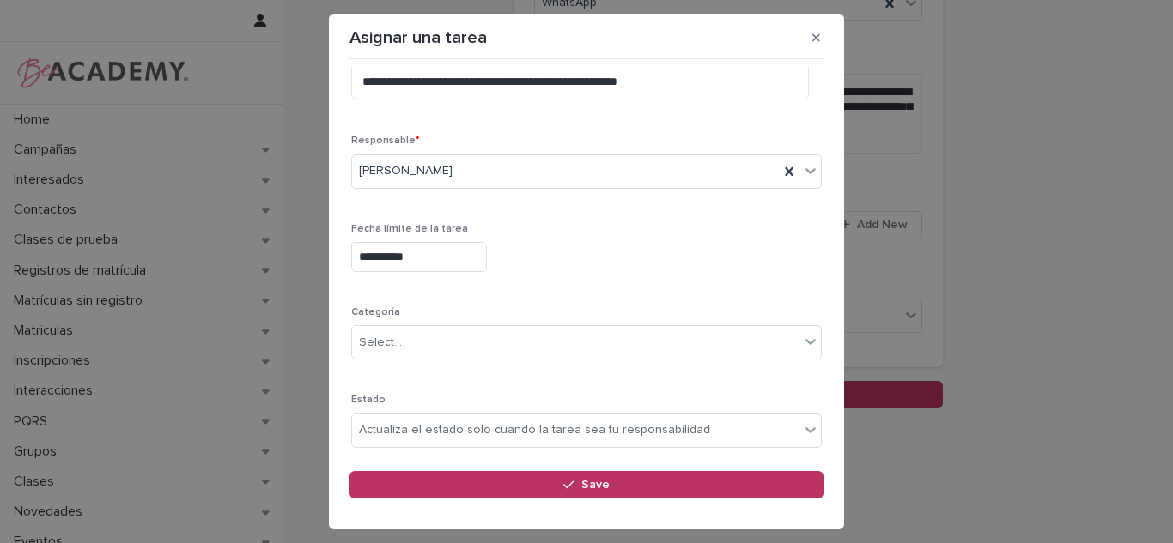
scroll to position [174, 0]
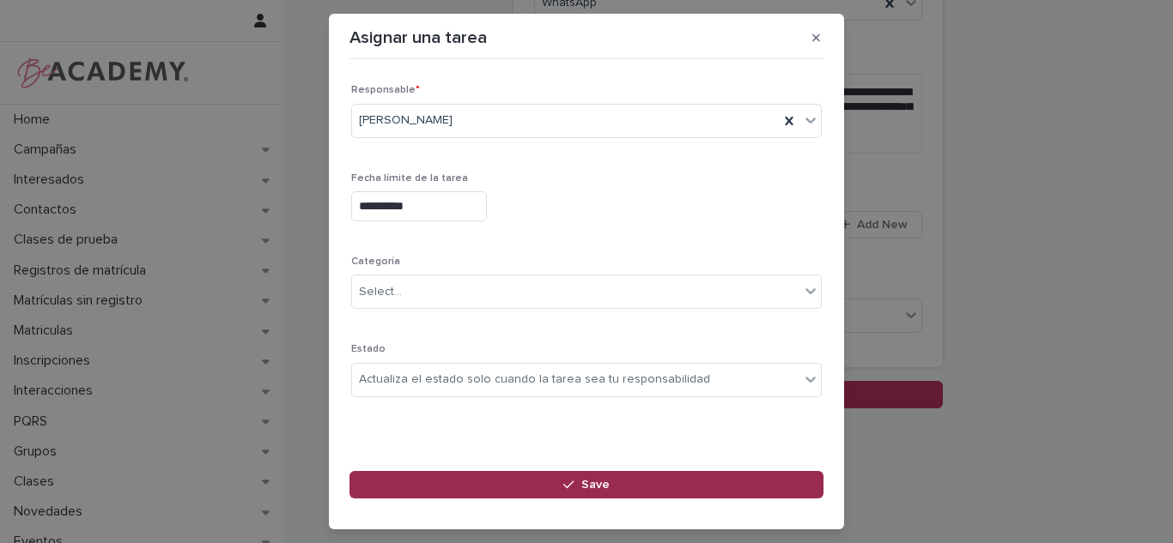
click at [462, 477] on button "Save" at bounding box center [586, 484] width 474 height 27
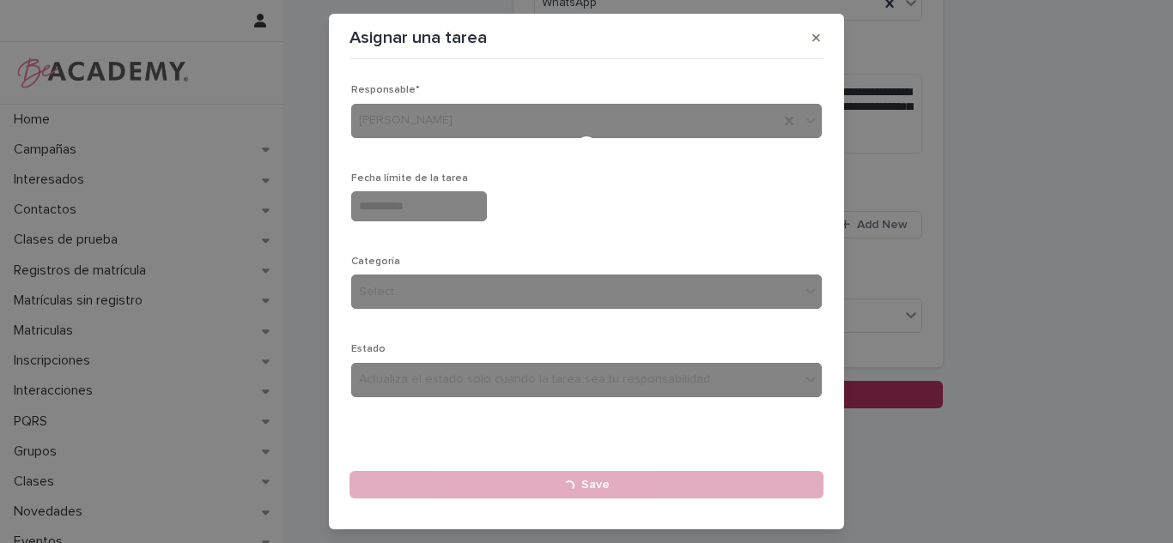
type input "**********"
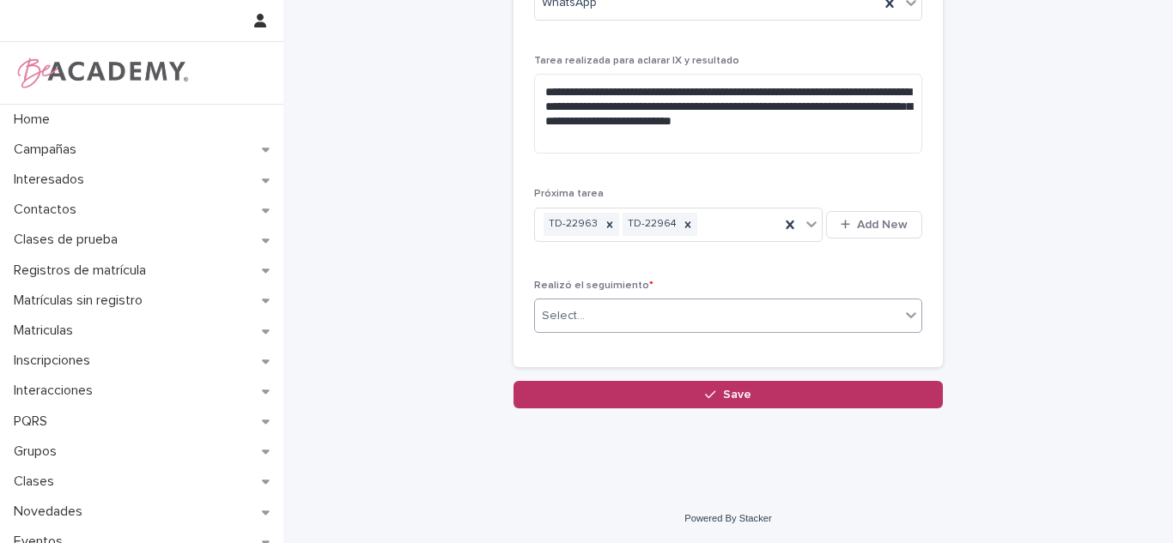
click at [717, 314] on div "Select..." at bounding box center [717, 316] width 365 height 28
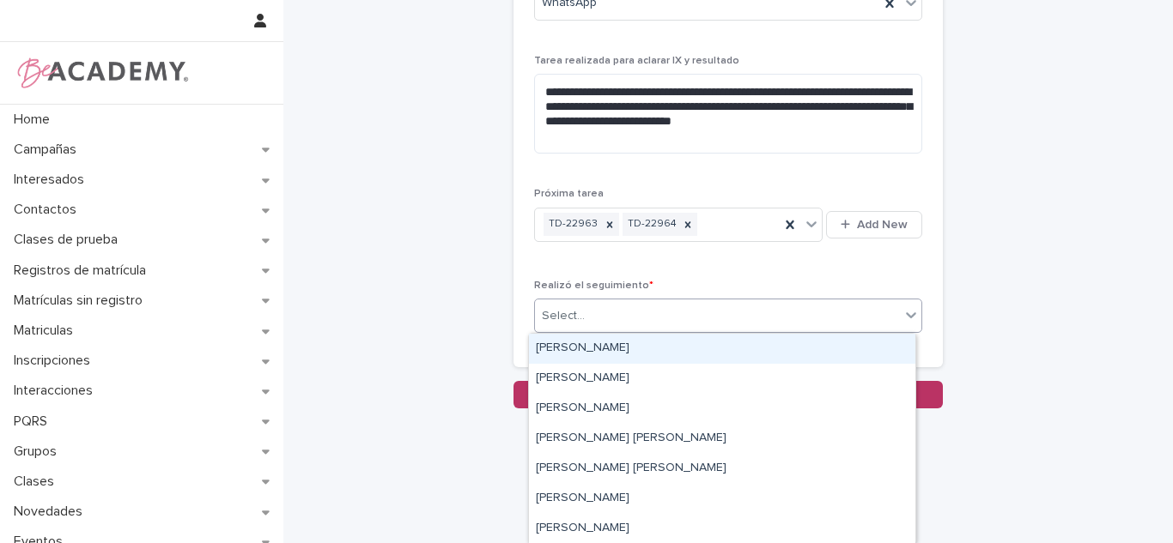
click at [609, 360] on div "[PERSON_NAME]" at bounding box center [722, 349] width 386 height 30
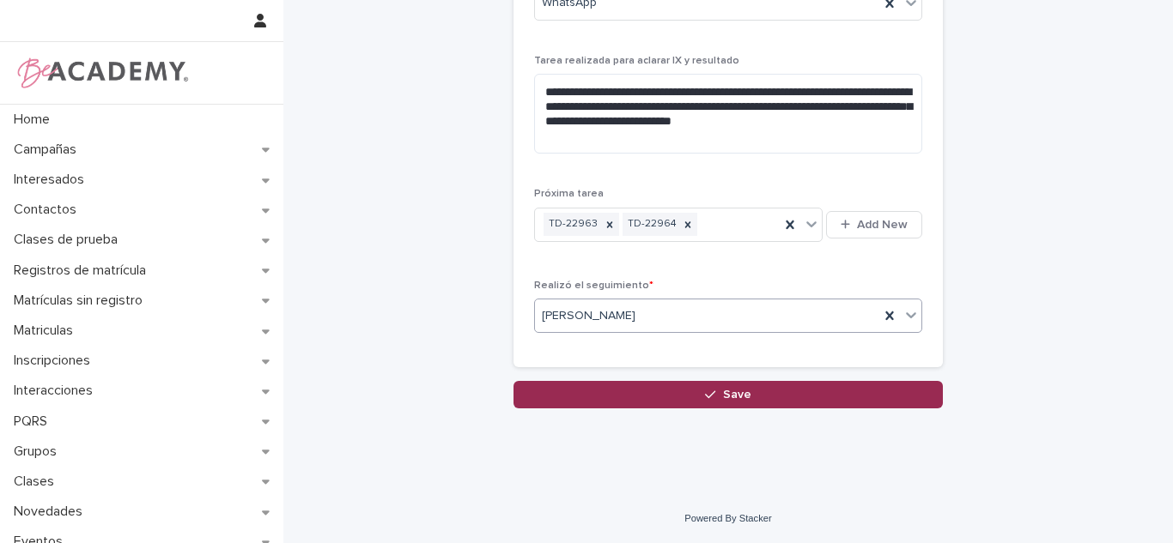
click at [809, 400] on button "Save" at bounding box center [727, 394] width 429 height 27
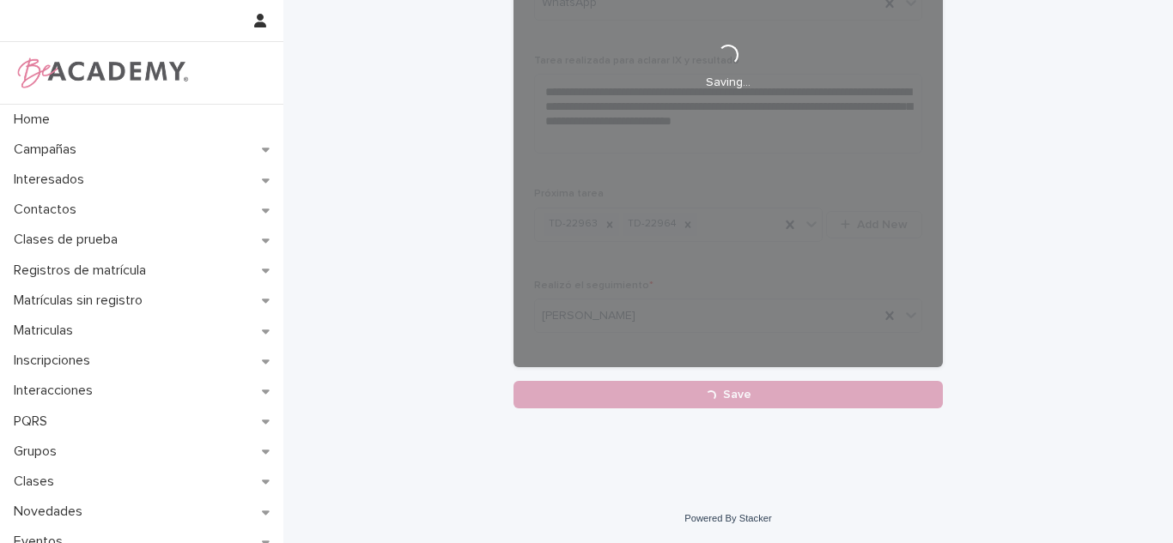
scroll to position [198, 0]
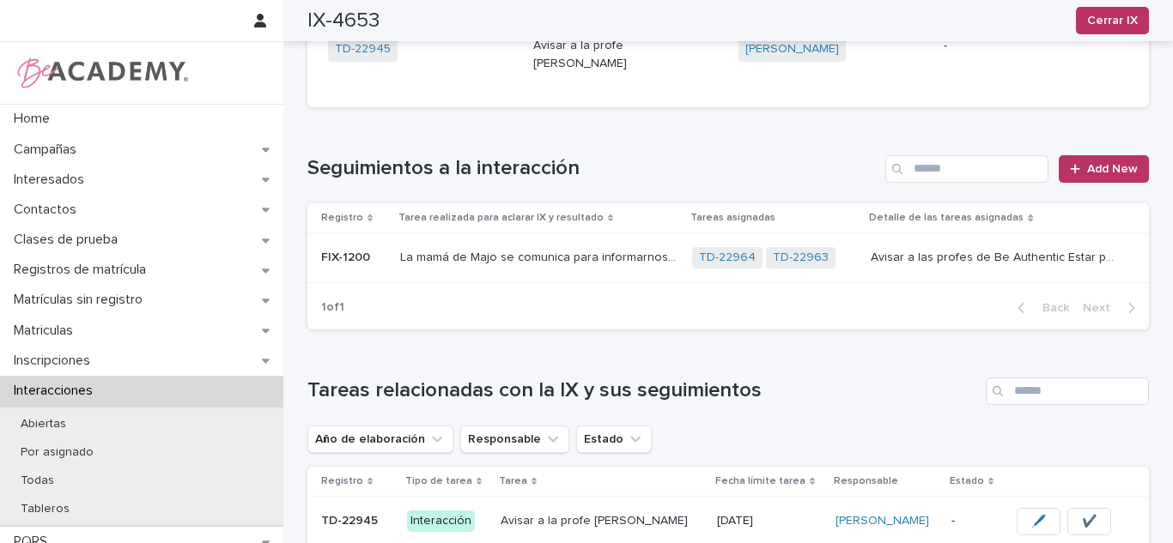
scroll to position [489, 0]
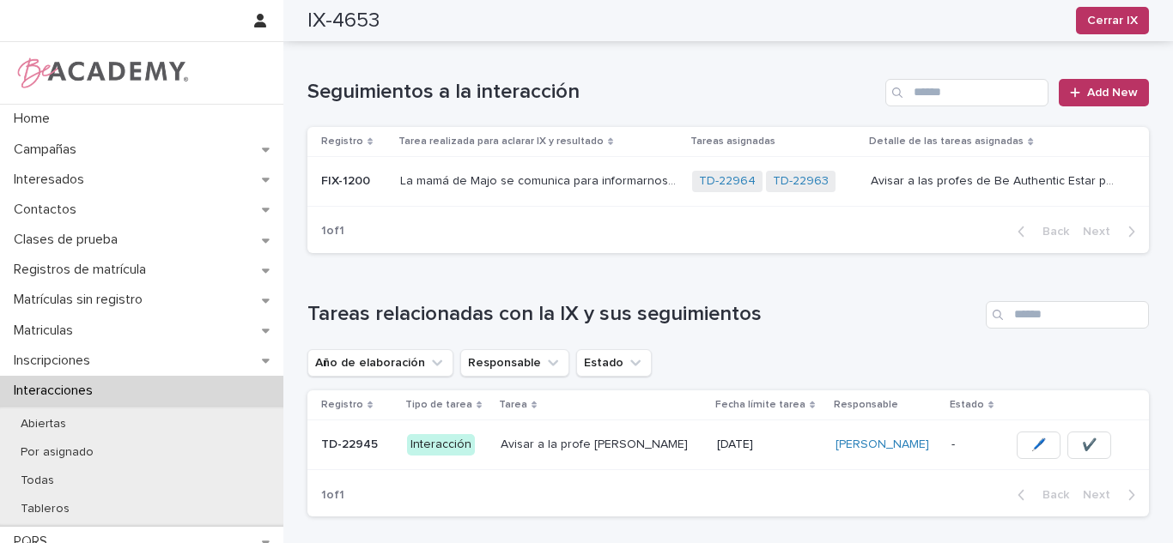
click at [615, 431] on div "Avisar a la profe [PERSON_NAME] a la profe [DEMOGRAPHIC_DATA]" at bounding box center [601, 445] width 203 height 28
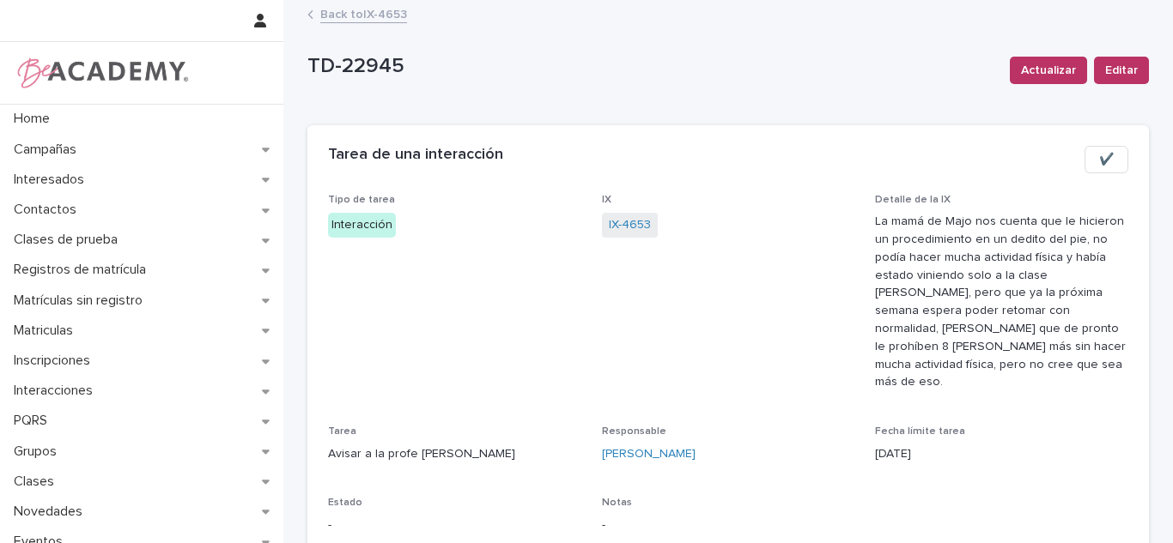
click at [1089, 164] on button "✔️" at bounding box center [1106, 159] width 44 height 27
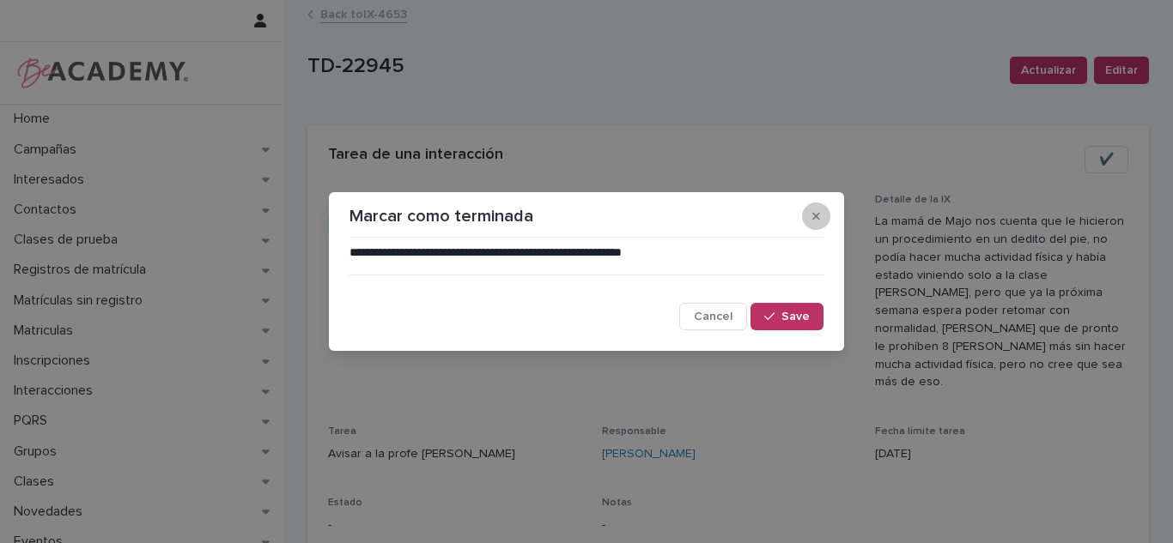
click at [815, 216] on icon "button" at bounding box center [816, 216] width 8 height 8
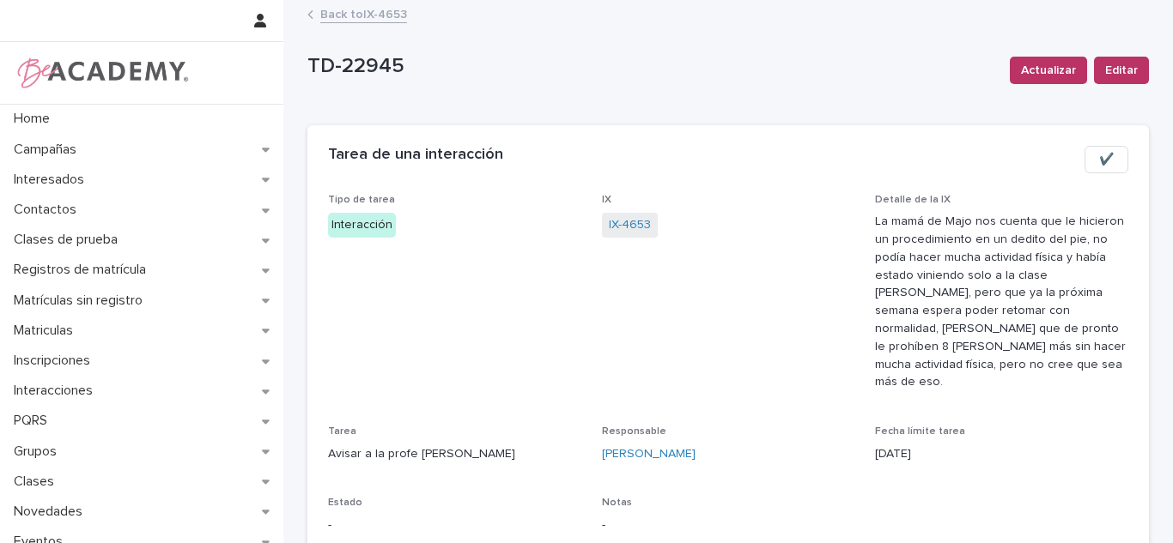
click at [1101, 169] on button "✔️" at bounding box center [1106, 159] width 44 height 27
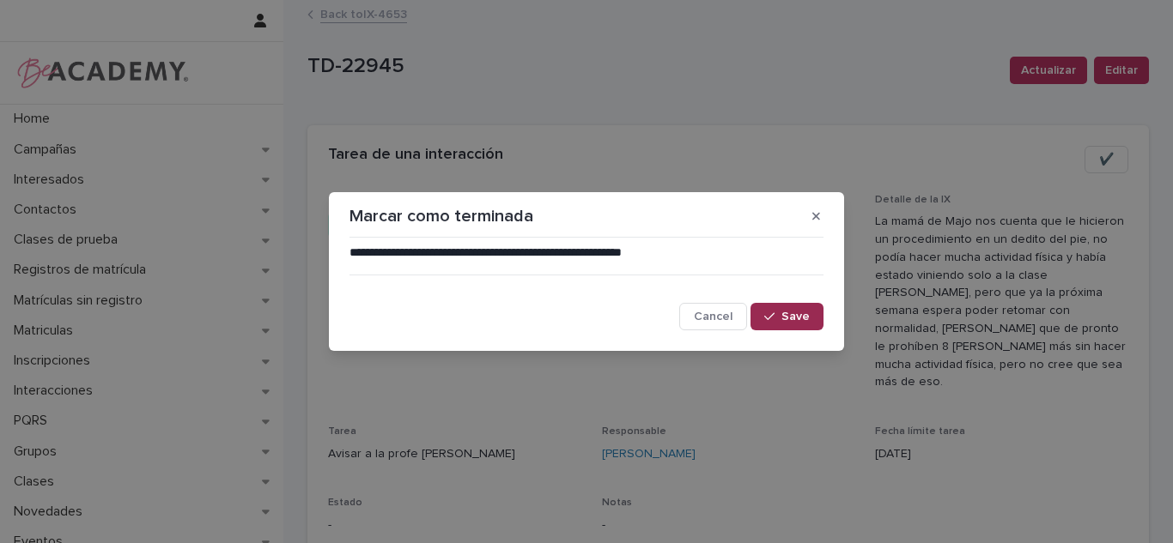
click at [784, 325] on button "Save" at bounding box center [786, 316] width 73 height 27
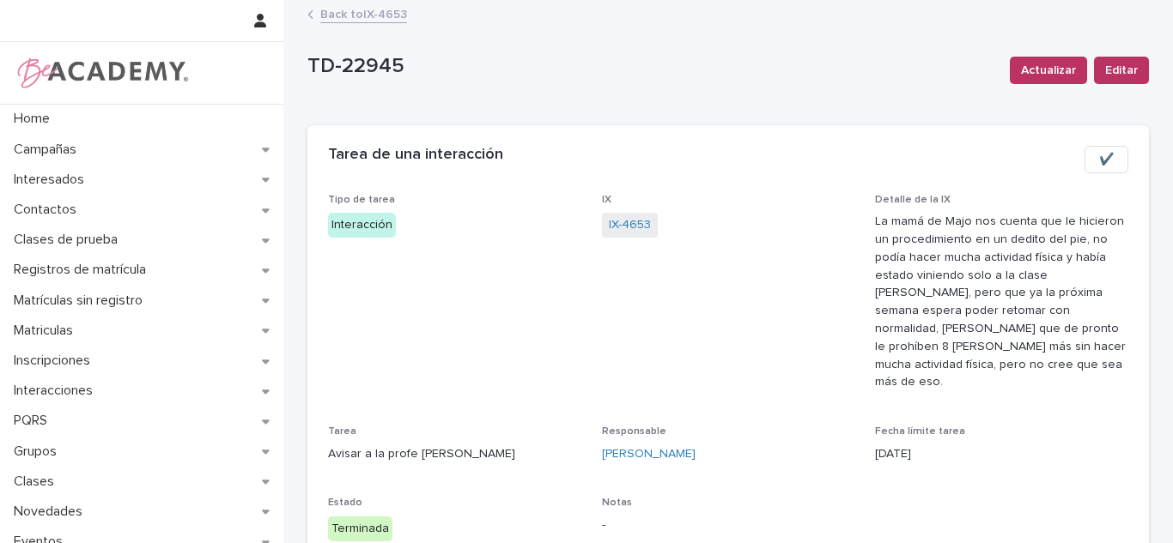
click at [365, 17] on link "Back to IX-4653" at bounding box center [363, 13] width 87 height 20
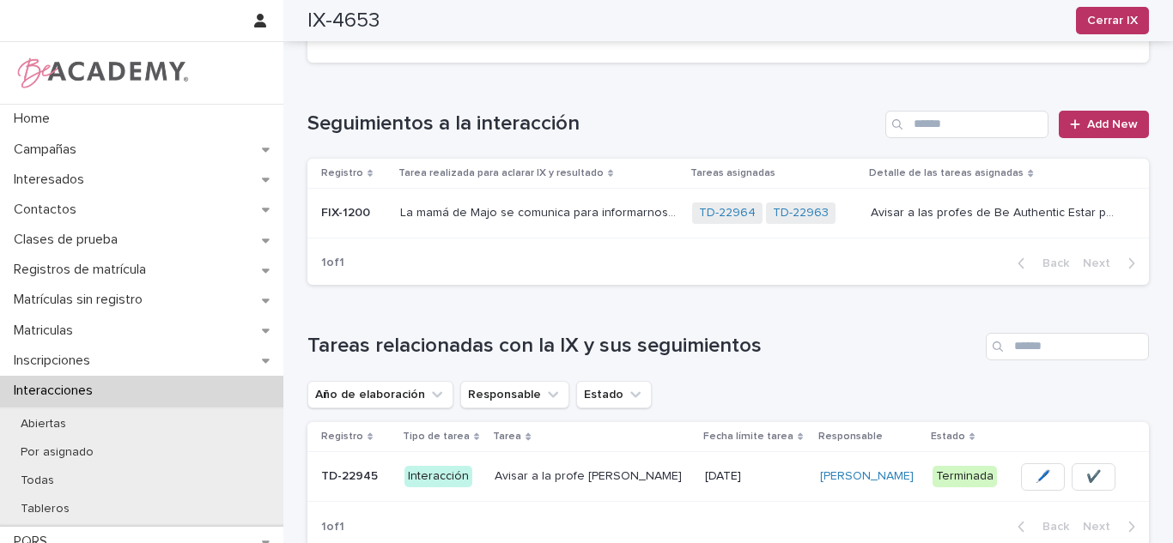
click at [985, 203] on p "Avisar a las profes de Be Authentic Estar pendientes de que si vaya a retomar e…" at bounding box center [997, 212] width 254 height 18
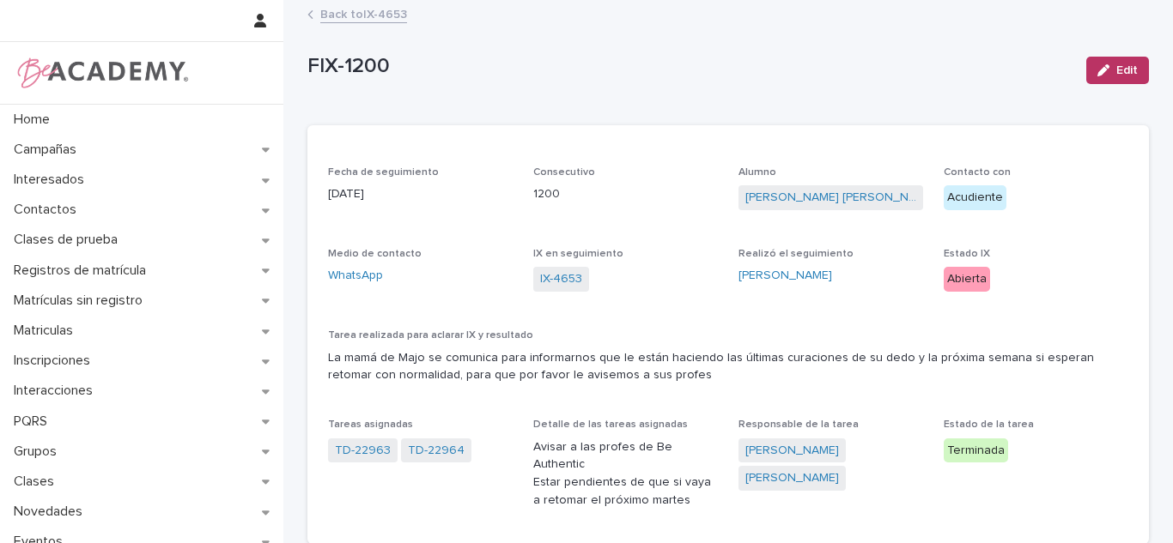
click at [386, 15] on link "Back to IX-4653" at bounding box center [363, 13] width 87 height 20
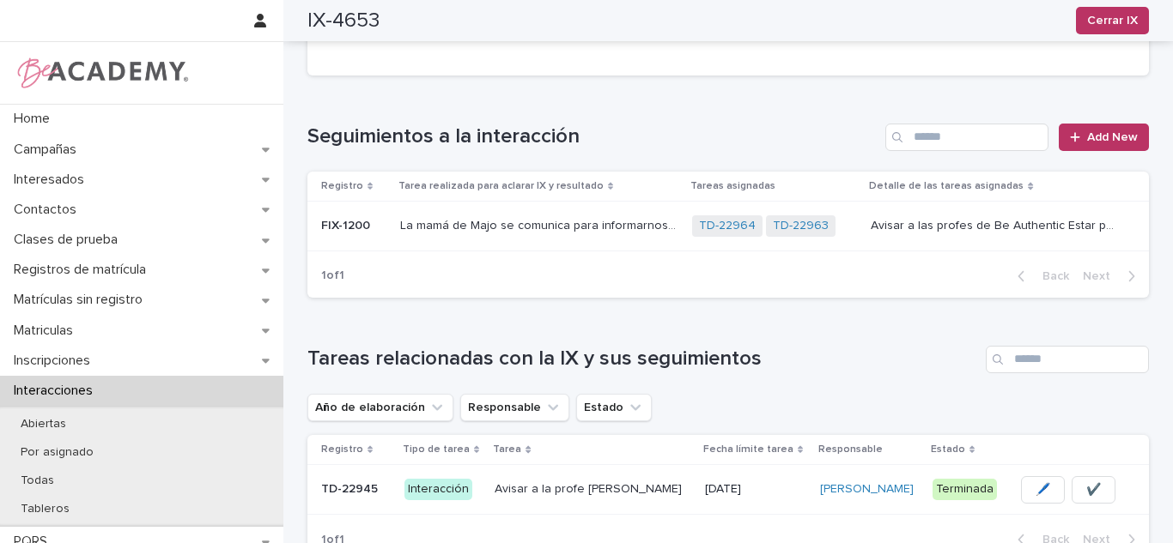
scroll to position [421, 0]
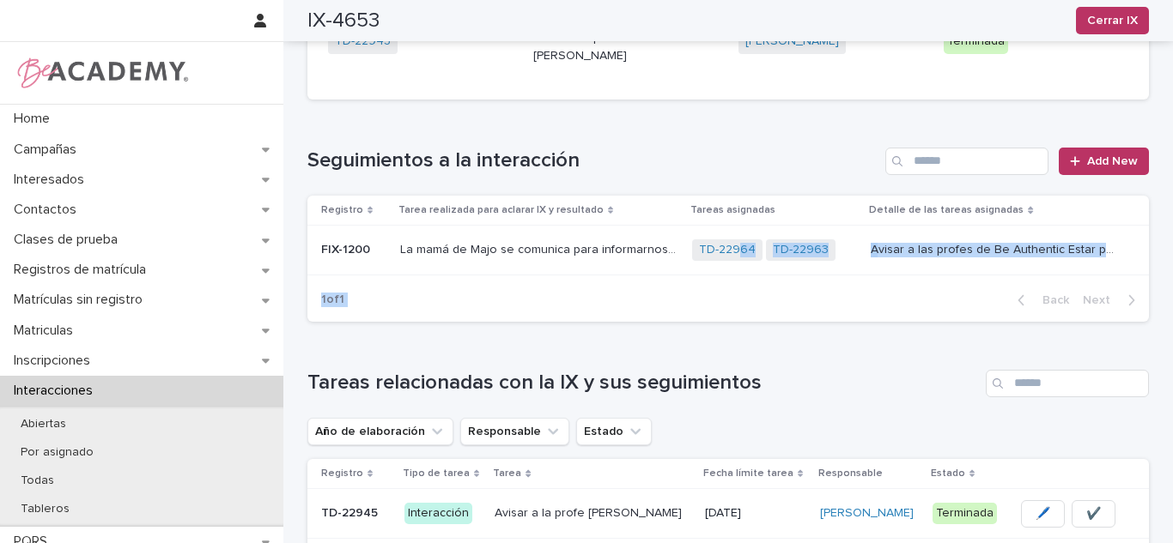
drag, startPoint x: 744, startPoint y: 216, endPoint x: 744, endPoint y: 308, distance: 91.9
click at [749, 257] on section "Registro Tarea realizada para aclarar IX y resultado Tareas asignadas Detalle d…" at bounding box center [727, 259] width 841 height 126
click at [744, 336] on div "Loading... Saving… Tareas relacionadas con la IX y sus seguimientos Año de elab…" at bounding box center [727, 468] width 841 height 264
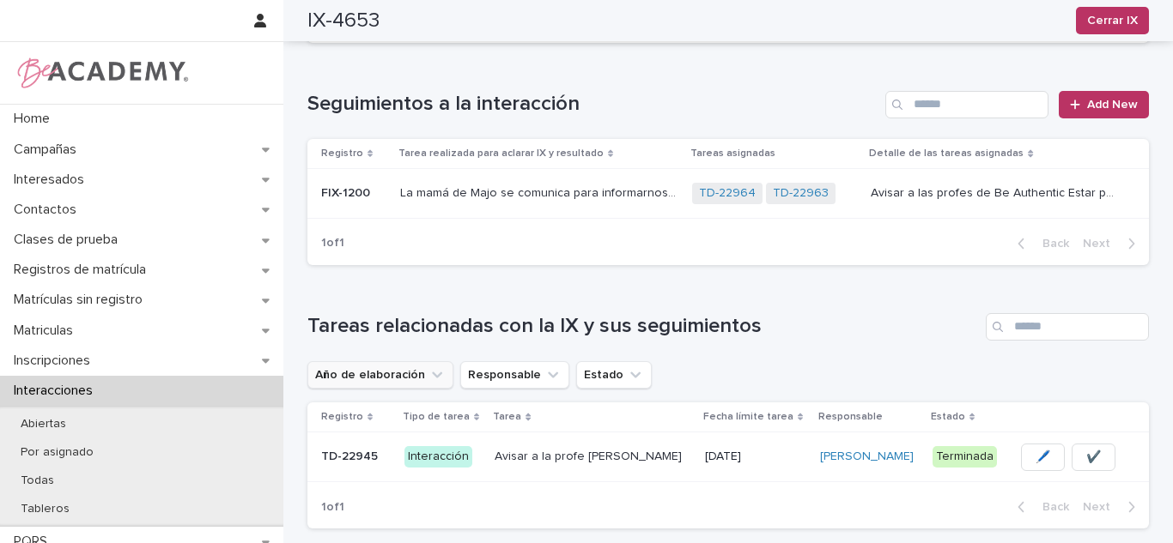
scroll to position [506, 0]
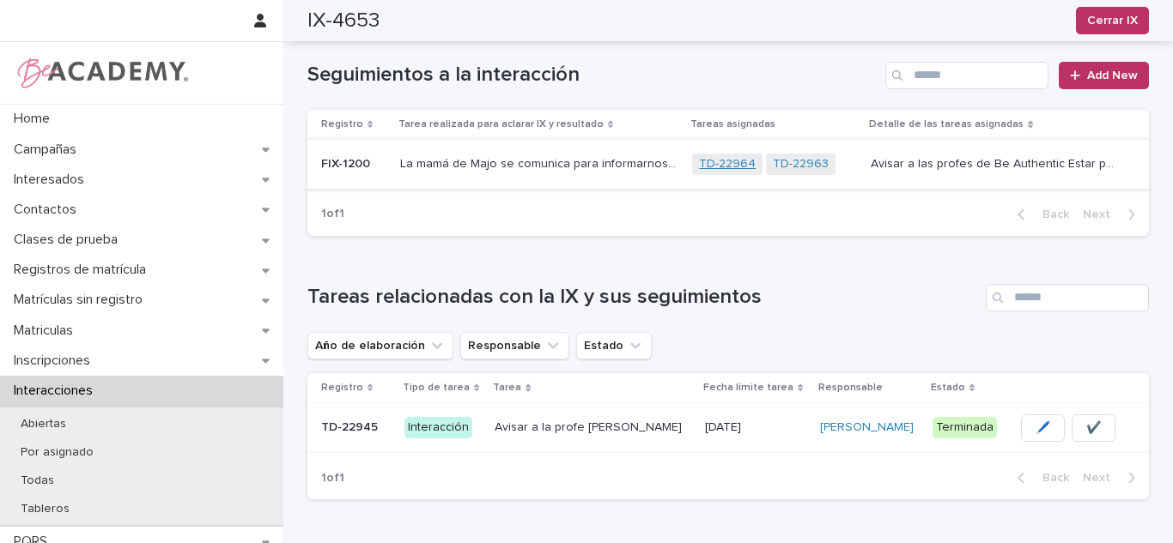
click at [733, 157] on link "TD-22964" at bounding box center [727, 164] width 57 height 15
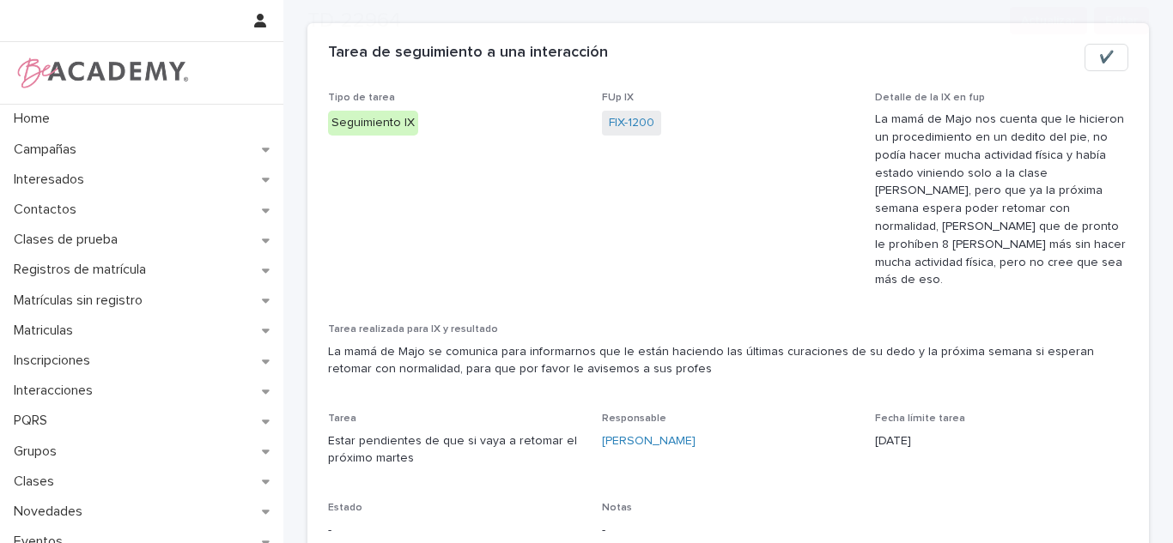
scroll to position [168, 0]
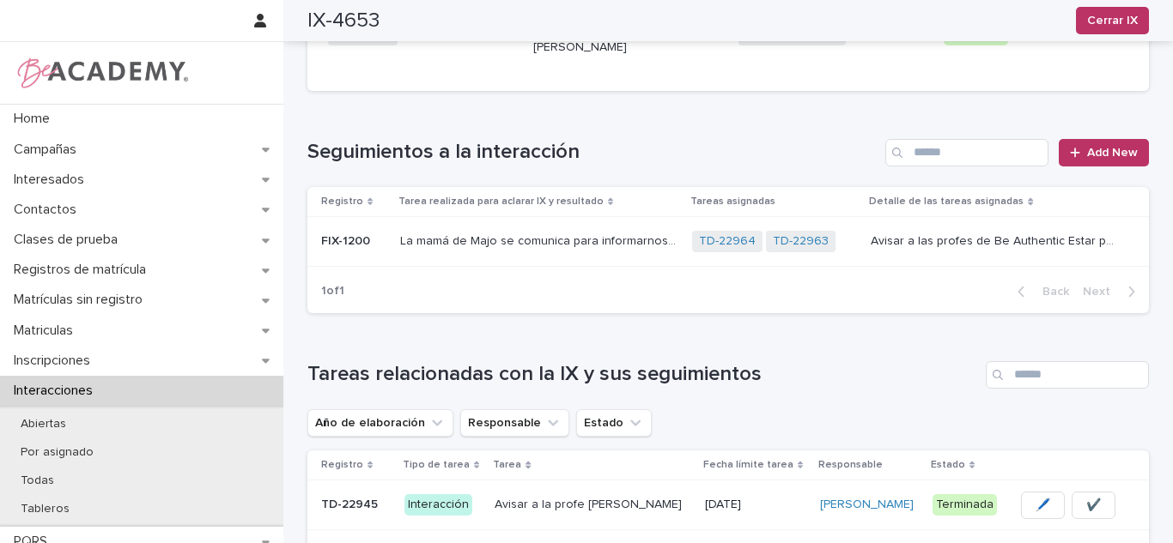
scroll to position [226, 0]
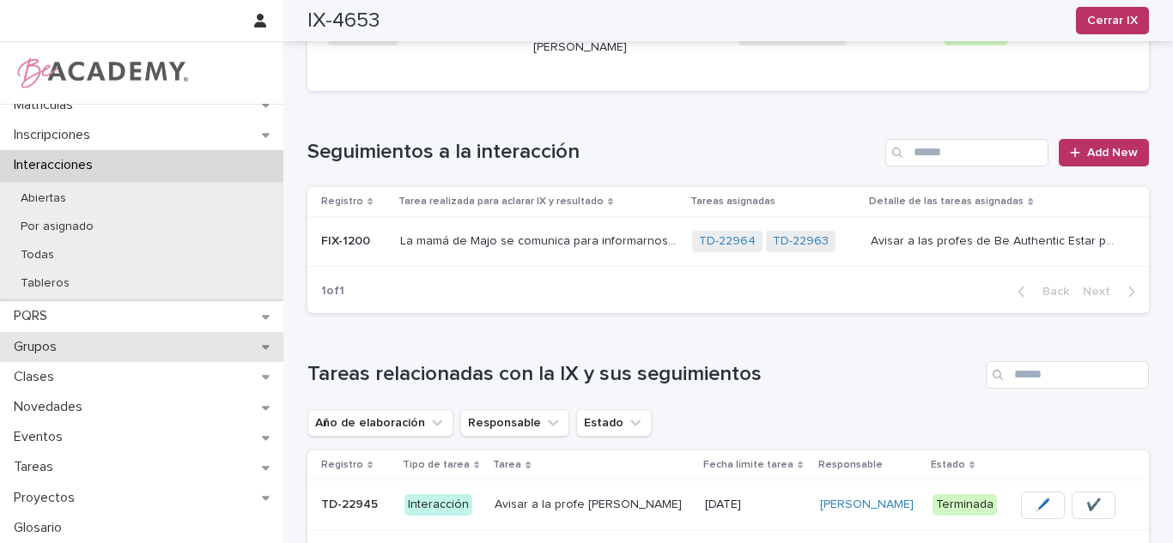
click at [72, 348] on div "Grupos" at bounding box center [141, 347] width 283 height 30
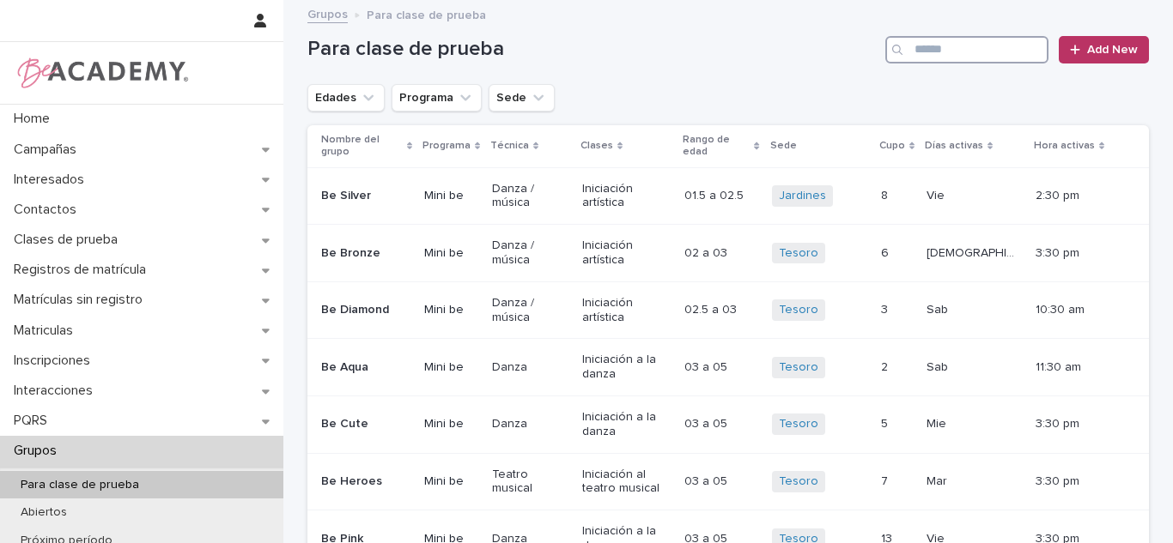
click at [989, 56] on input "Search" at bounding box center [966, 49] width 163 height 27
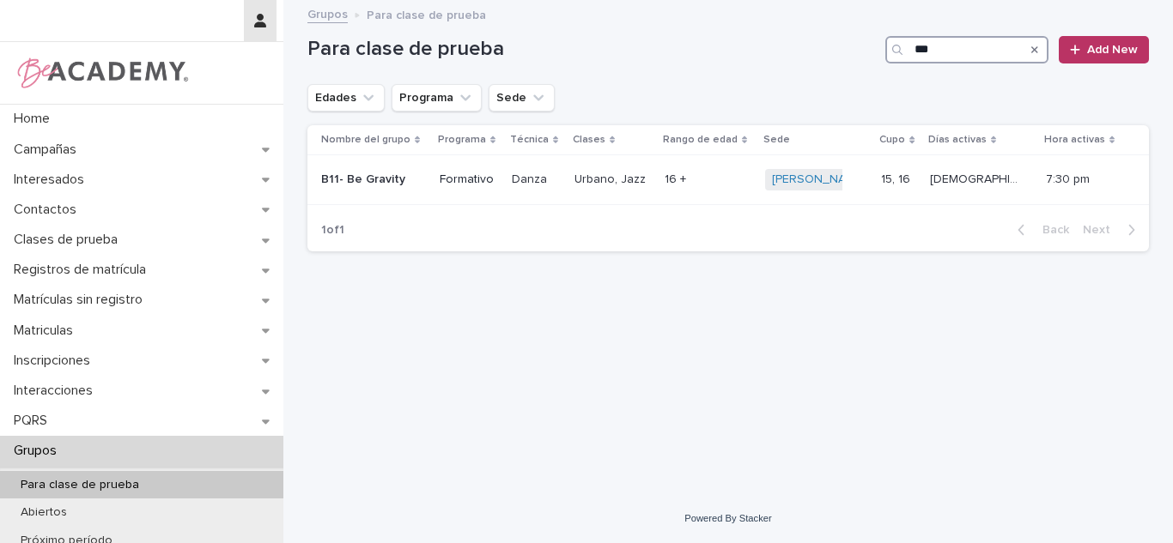
type input "***"
click at [137, 217] on div "Contactos" at bounding box center [141, 210] width 283 height 30
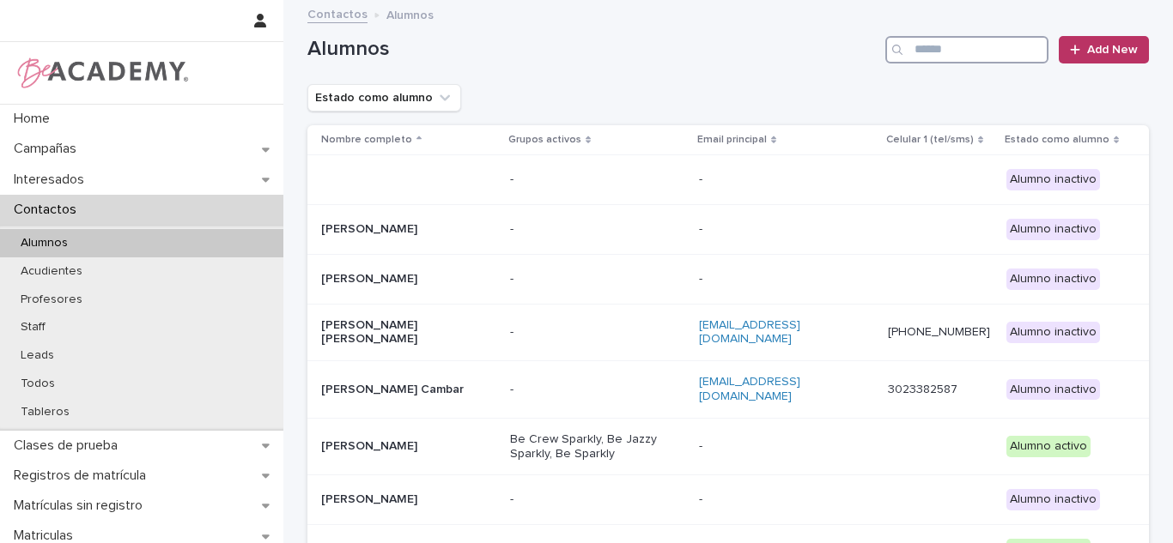
click at [941, 50] on input "Search" at bounding box center [966, 49] width 163 height 27
click at [940, 50] on input "*" at bounding box center [966, 49] width 163 height 27
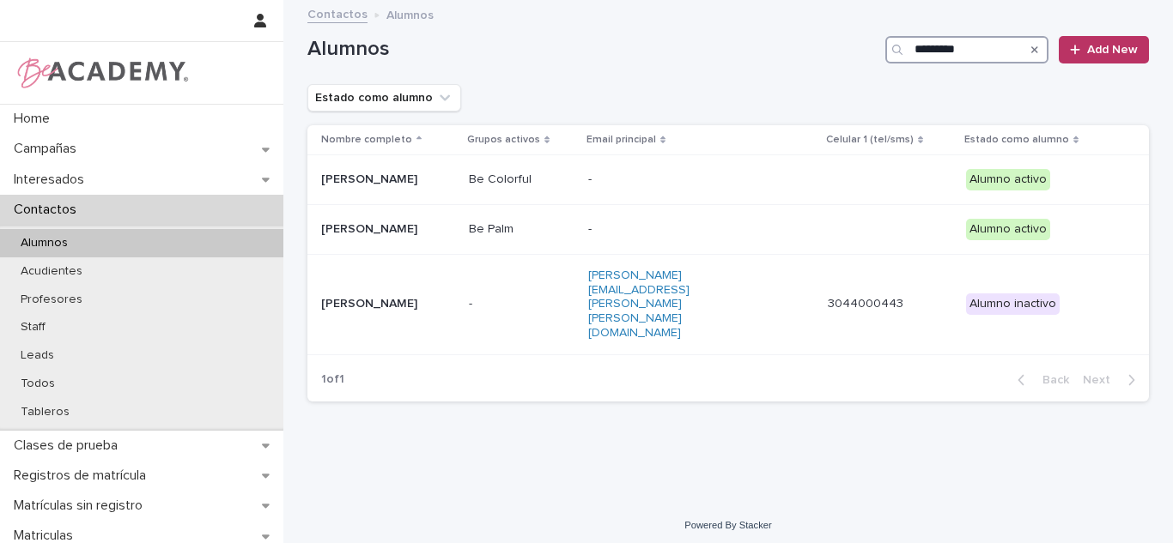
type input "*********"
click at [391, 186] on p "[PERSON_NAME]" at bounding box center [388, 180] width 134 height 15
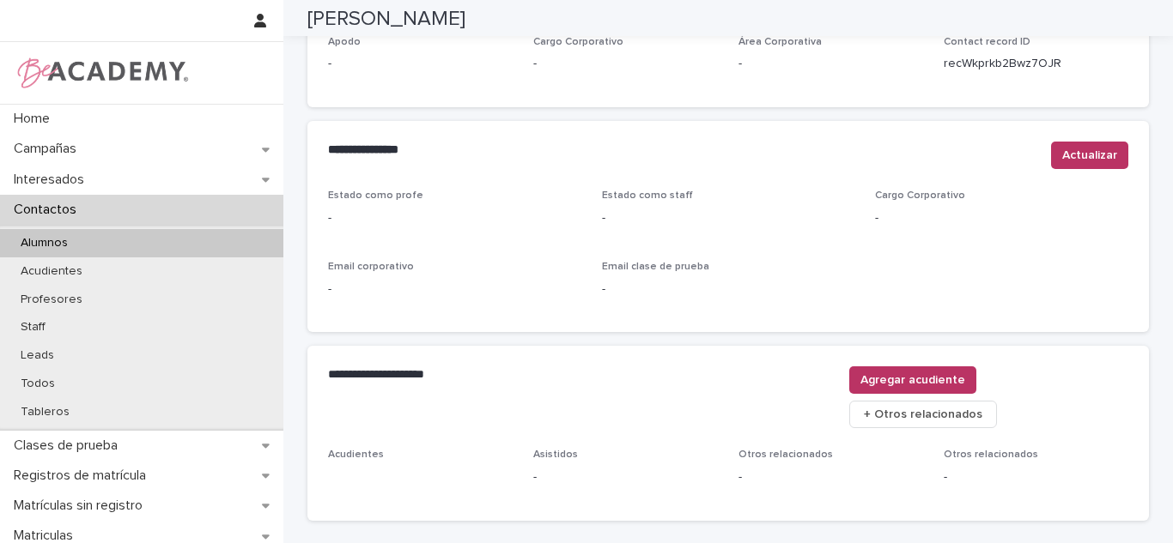
scroll to position [694, 0]
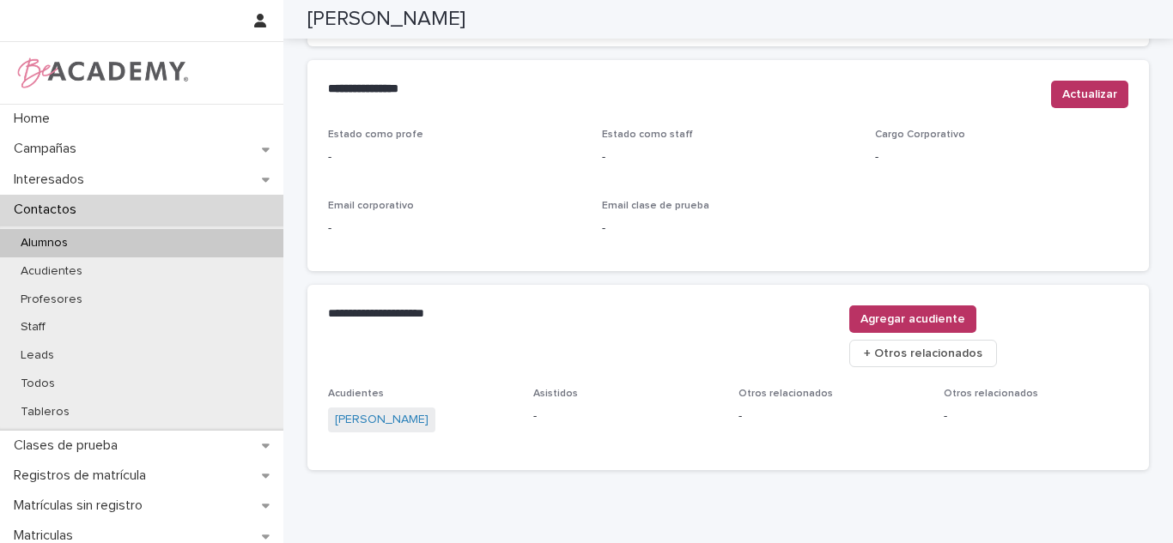
click at [382, 408] on span "[PERSON_NAME]" at bounding box center [381, 420] width 107 height 25
click at [374, 411] on link "[PERSON_NAME]" at bounding box center [382, 420] width 94 height 18
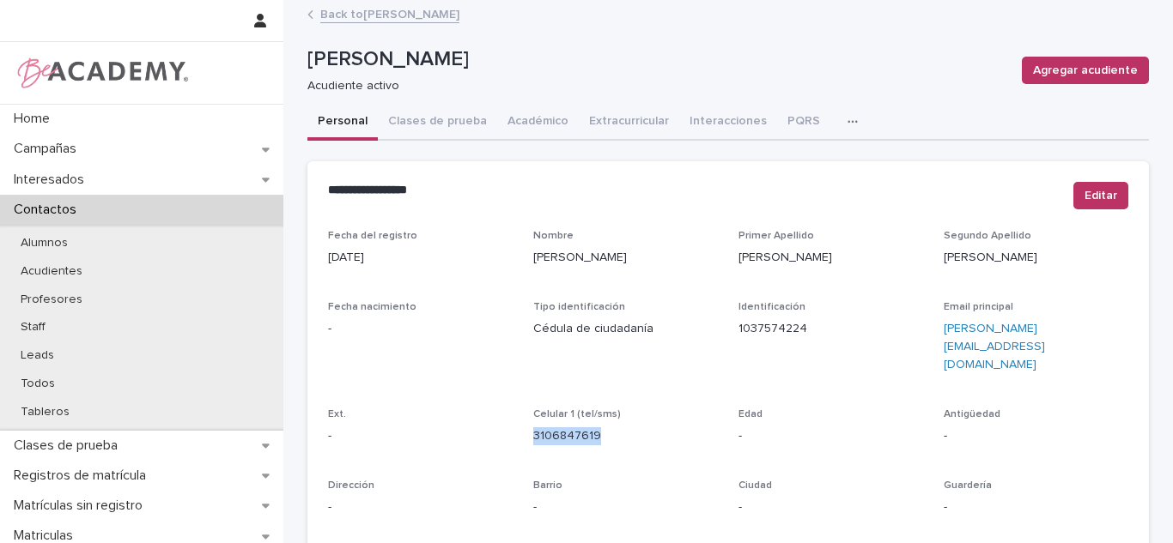
drag, startPoint x: 590, startPoint y: 407, endPoint x: 530, endPoint y: 410, distance: 60.2
click at [533, 410] on div "Celular 1 (tel/sms) [PHONE_NUMBER]" at bounding box center [625, 434] width 185 height 51
copy link "3106847619"
